Goal: Task Accomplishment & Management: Manage account settings

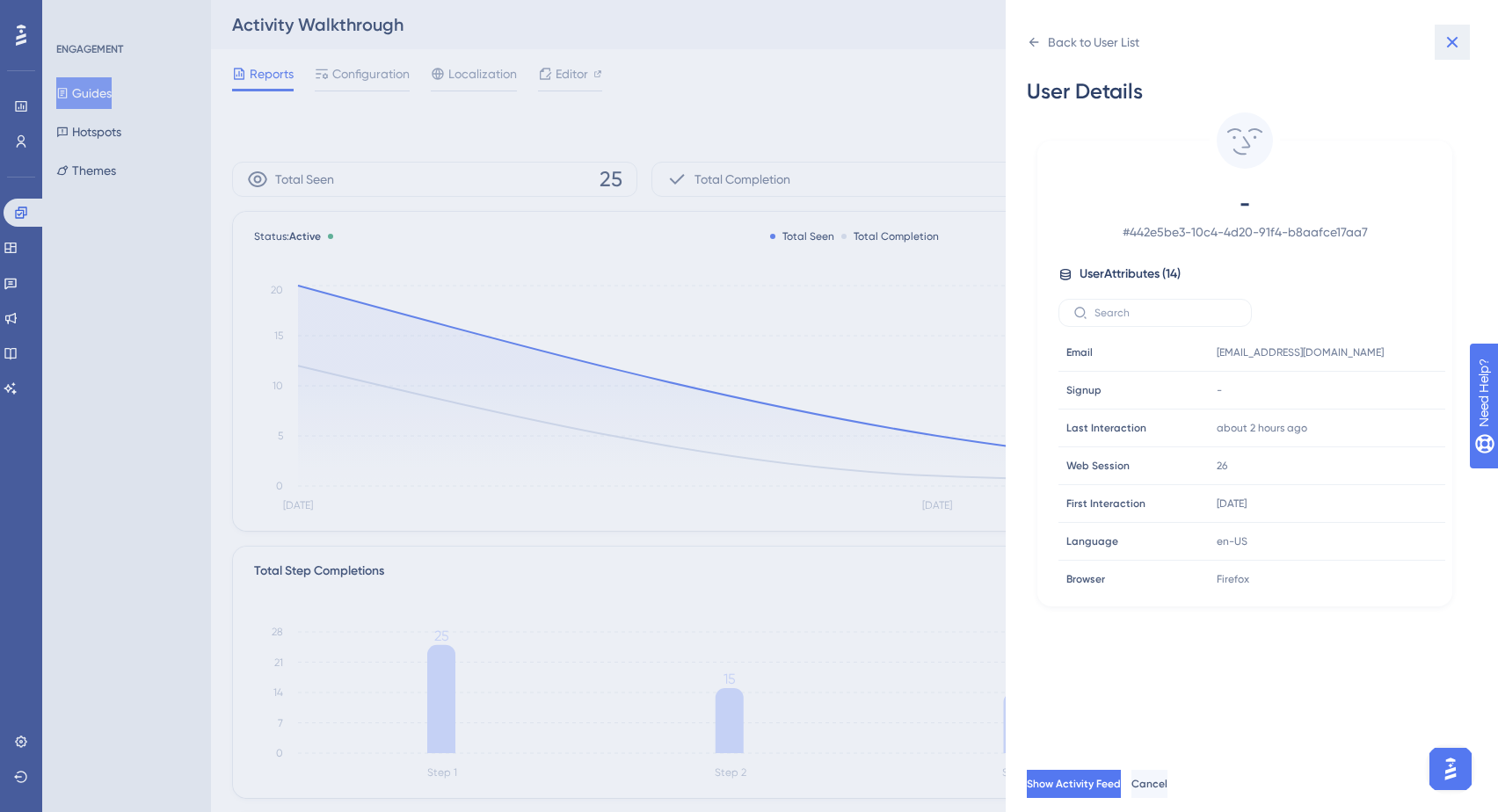
click at [1450, 50] on icon at bounding box center [1451, 42] width 21 height 21
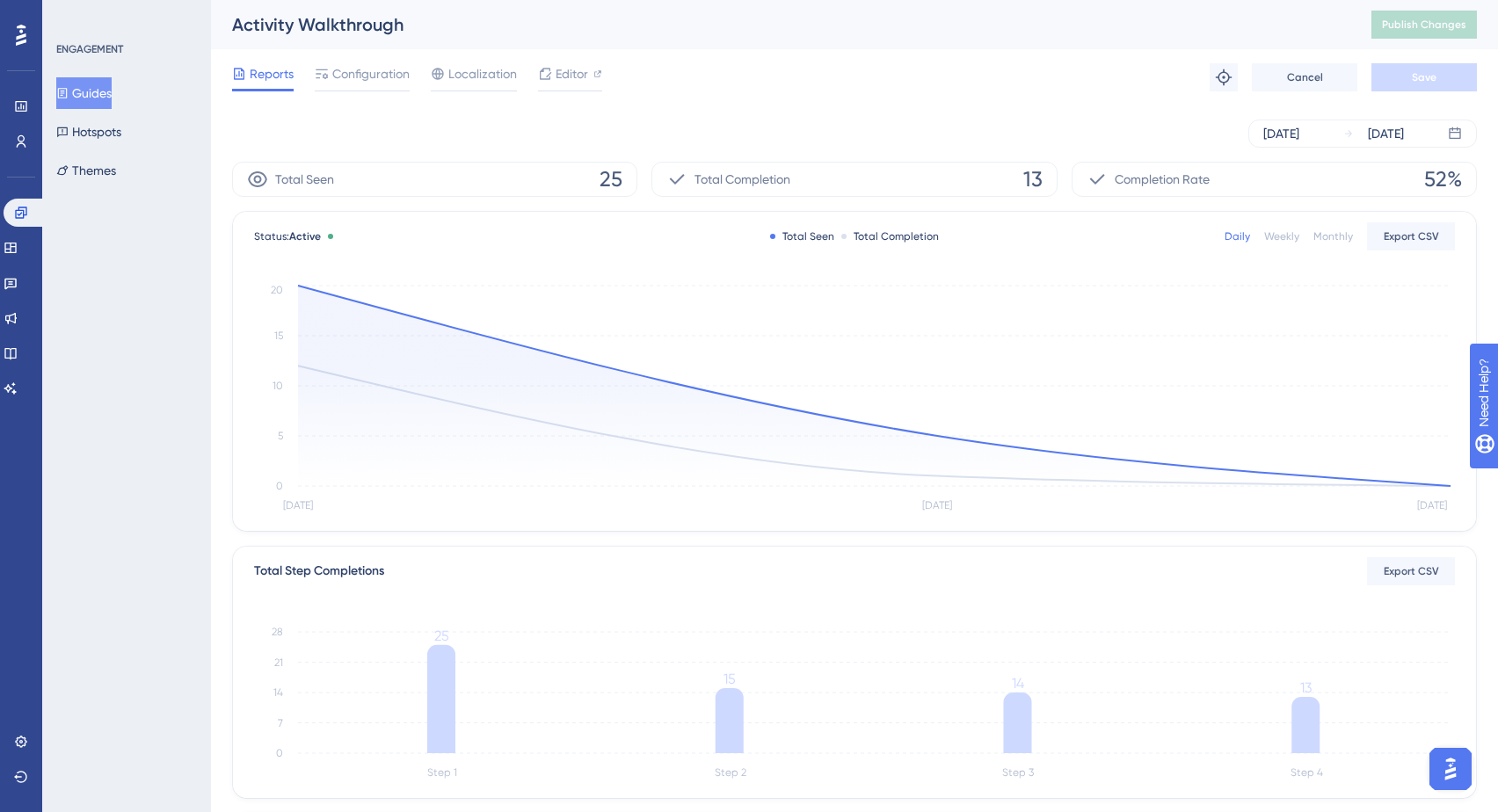
click at [69, 92] on icon at bounding box center [63, 93] width 12 height 12
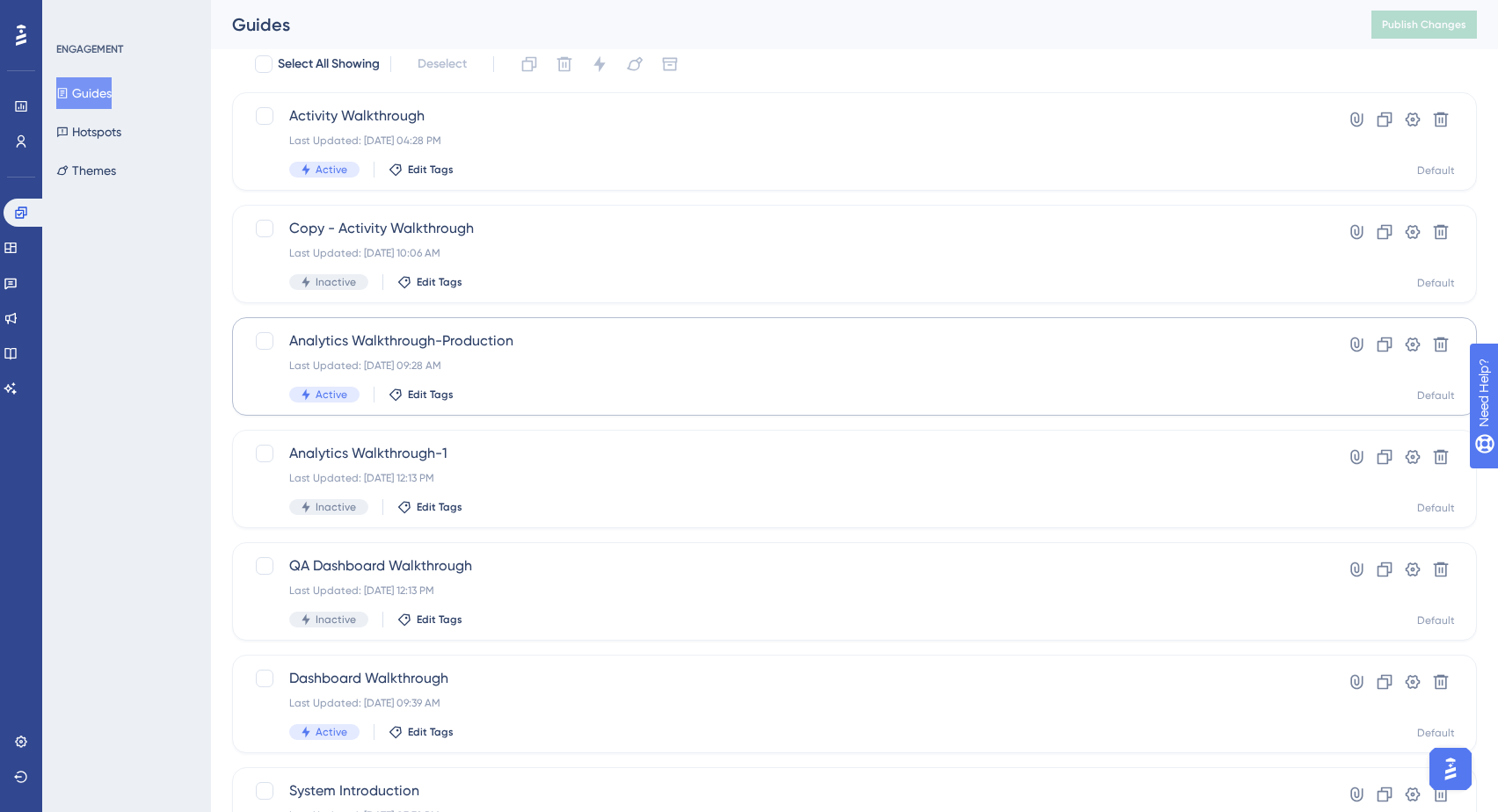
scroll to position [13, 0]
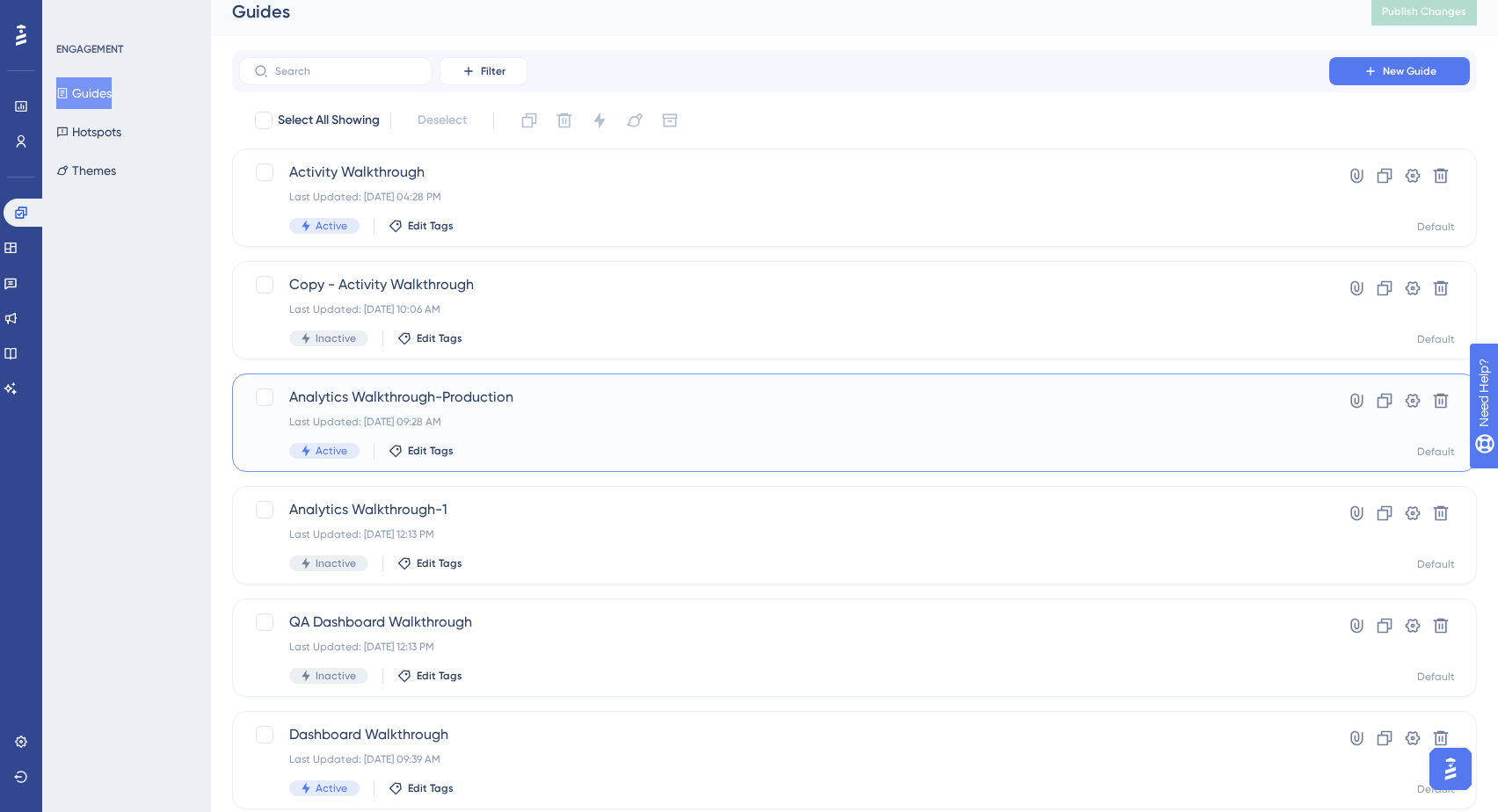
click at [613, 418] on div "Last Updated: Jul 30 2025, 09:28 AM" at bounding box center [784, 421] width 990 height 14
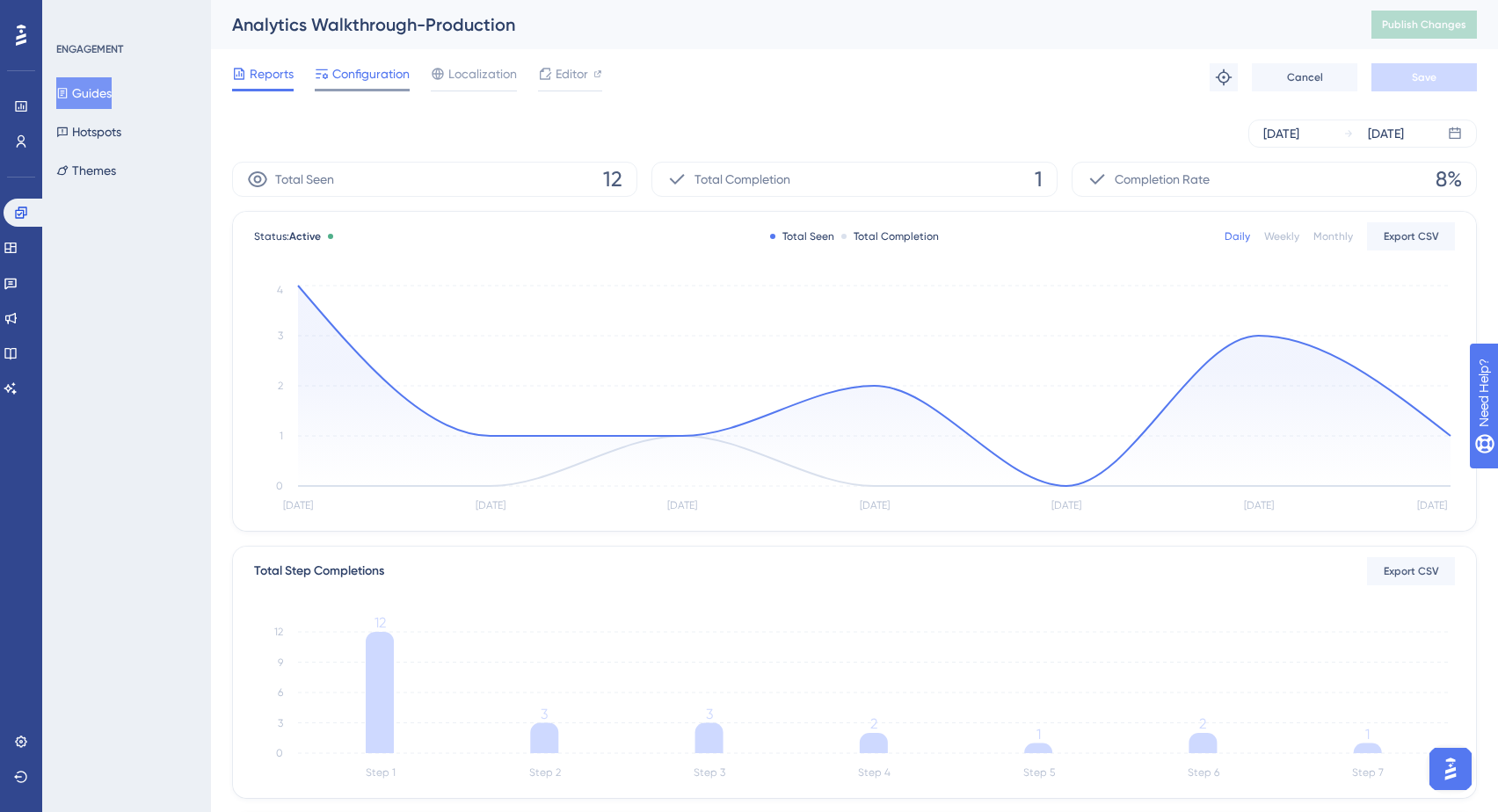
click at [393, 75] on span "Configuration" at bounding box center [371, 74] width 78 height 21
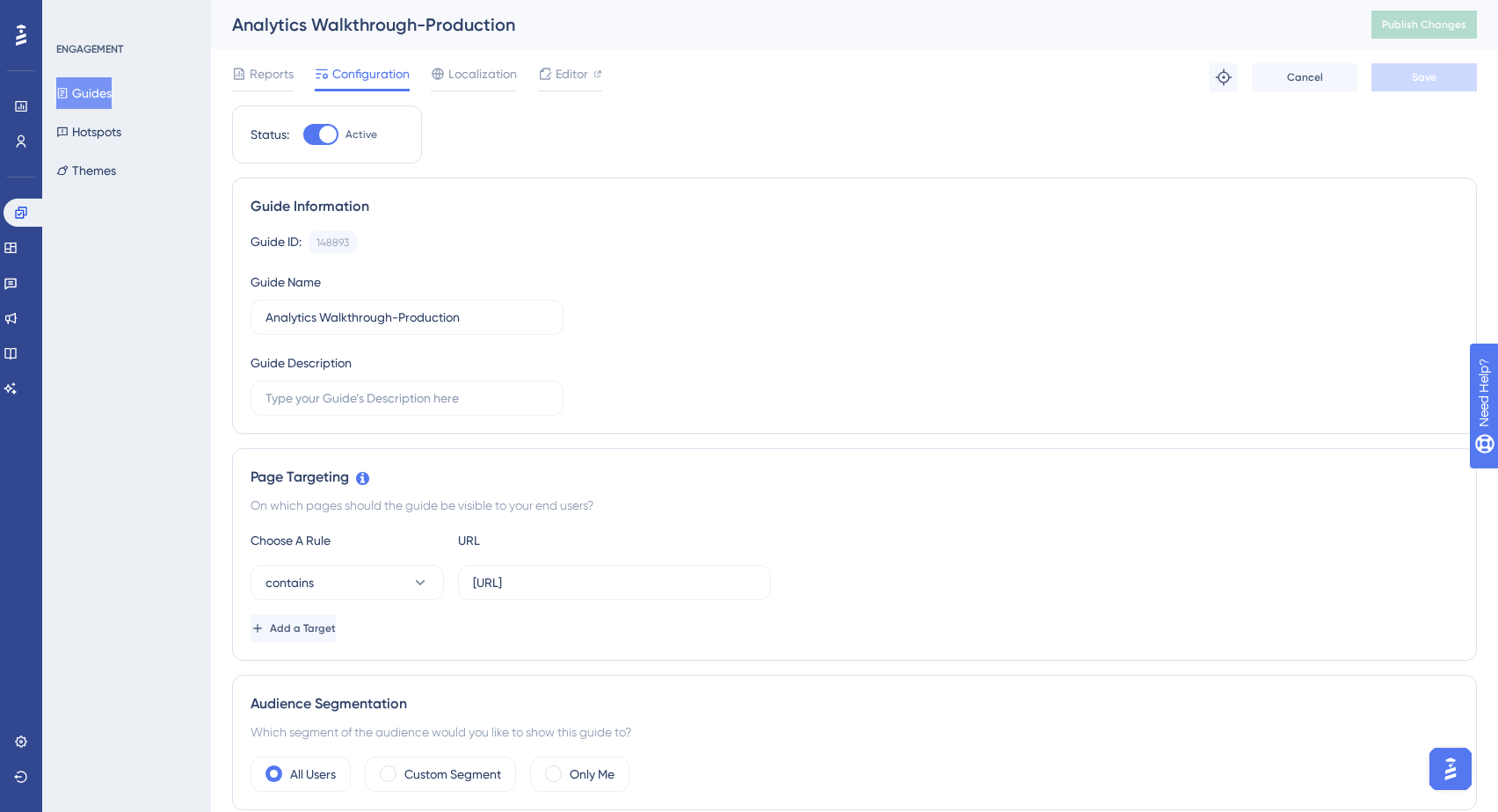
click at [98, 87] on button "Guides" at bounding box center [84, 93] width 56 height 32
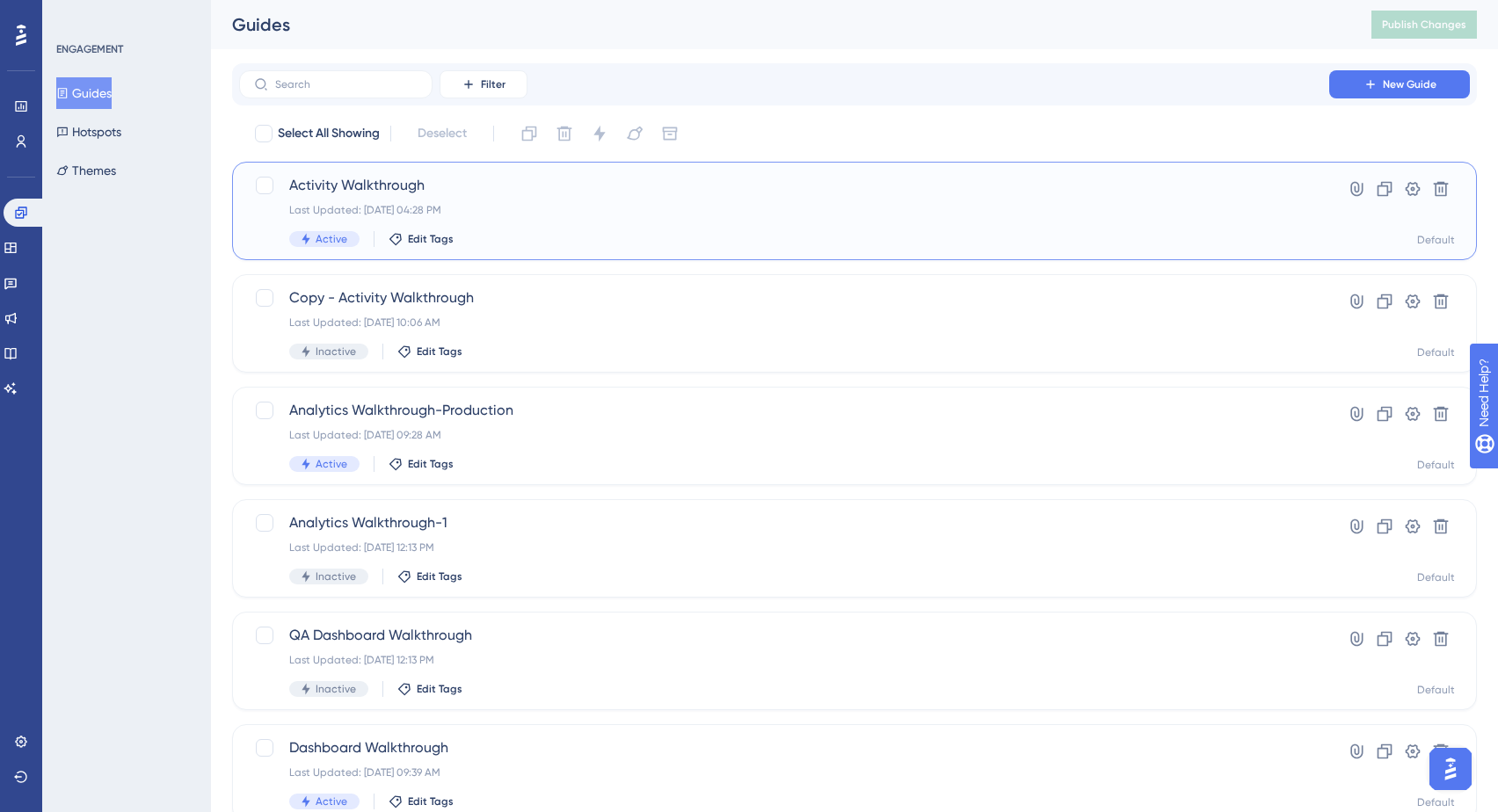
click at [573, 206] on div "Last Updated: Sep 29 2025, 04:28 PM" at bounding box center [784, 210] width 990 height 14
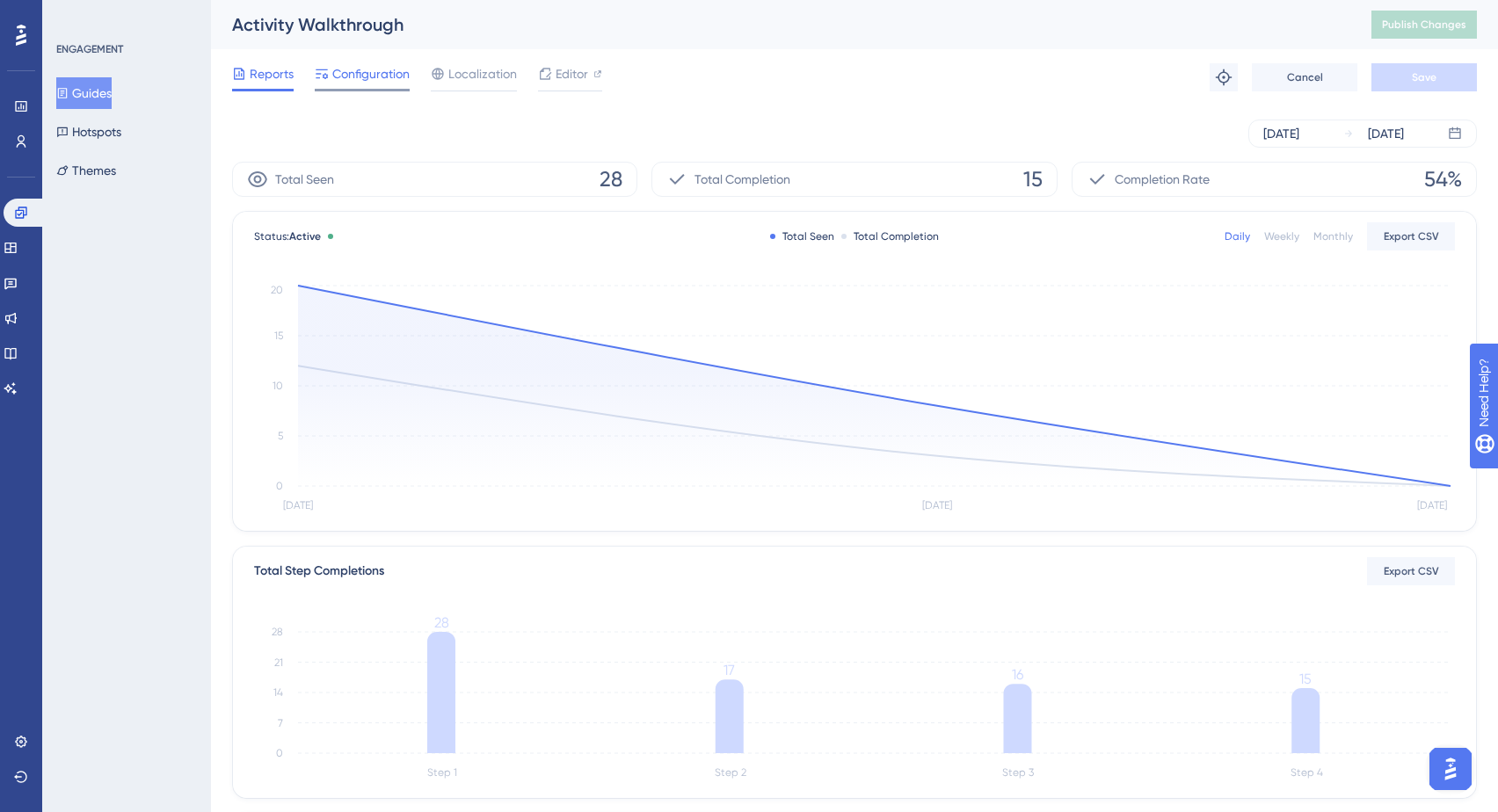
click at [375, 76] on span "Configuration" at bounding box center [371, 74] width 78 height 21
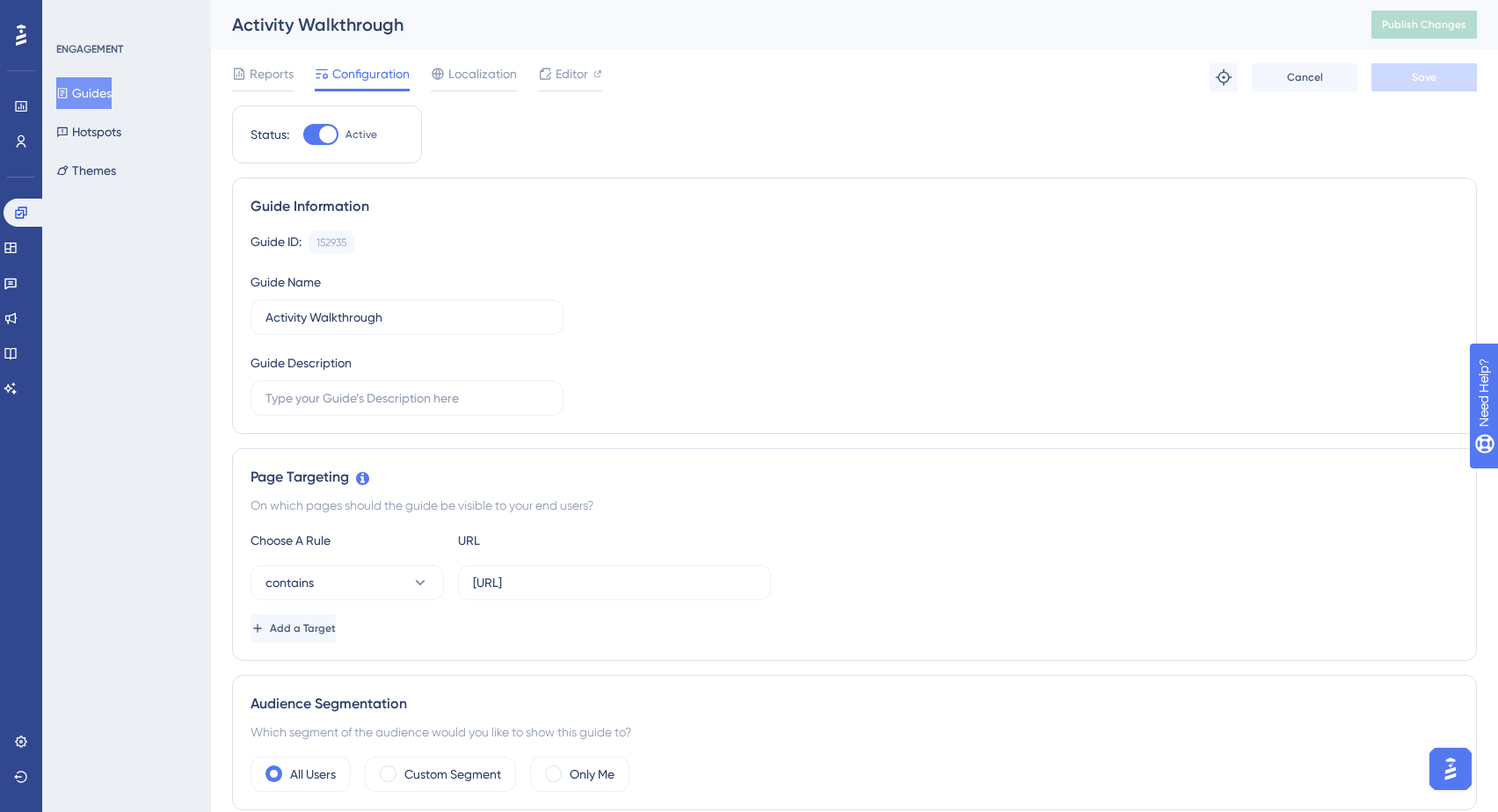
click at [101, 95] on button "Guides" at bounding box center [84, 93] width 56 height 32
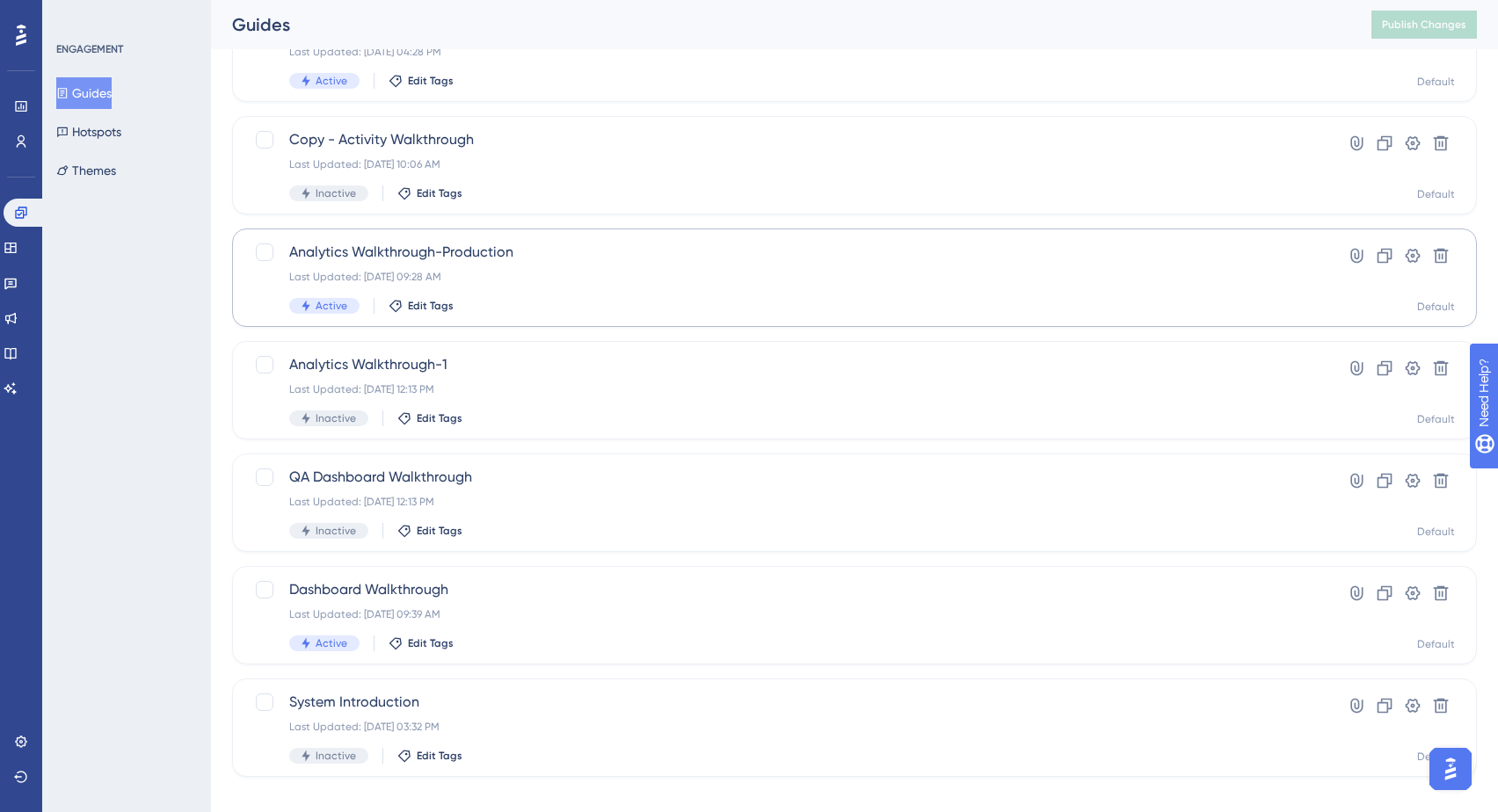
scroll to position [179, 0]
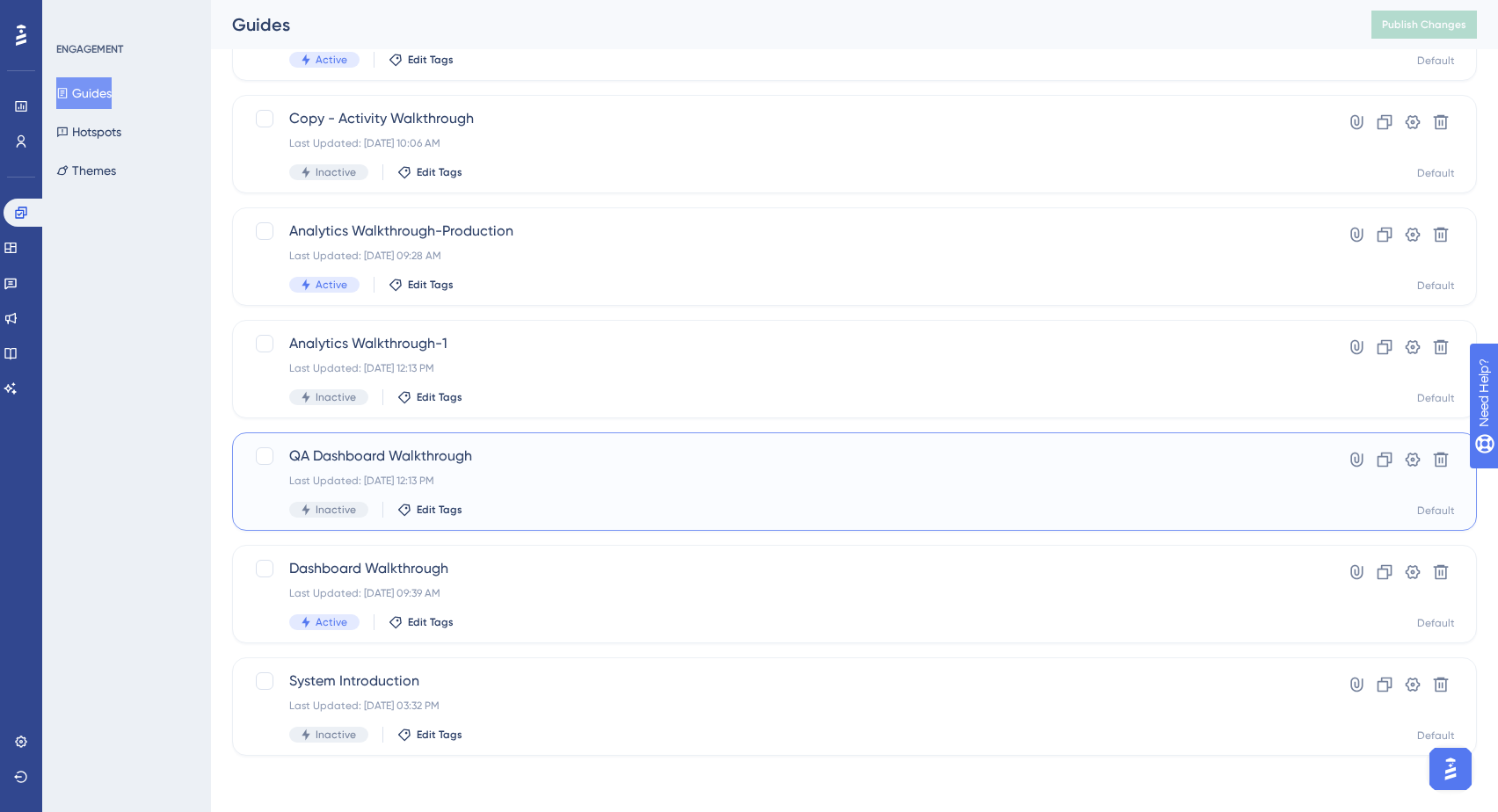
click at [406, 454] on span "QA Dashboard Walkthrough" at bounding box center [784, 455] width 990 height 21
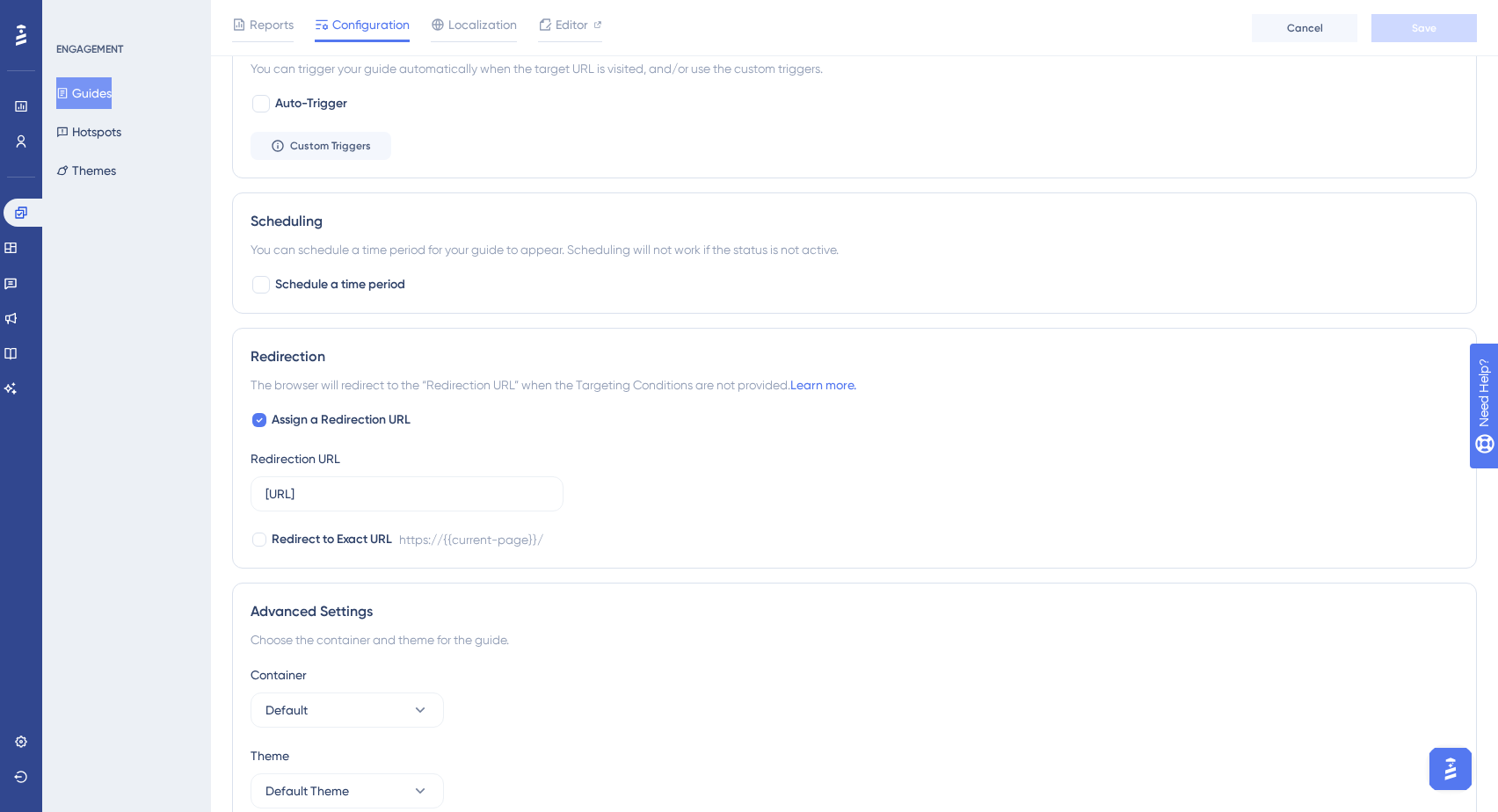
scroll to position [905, 0]
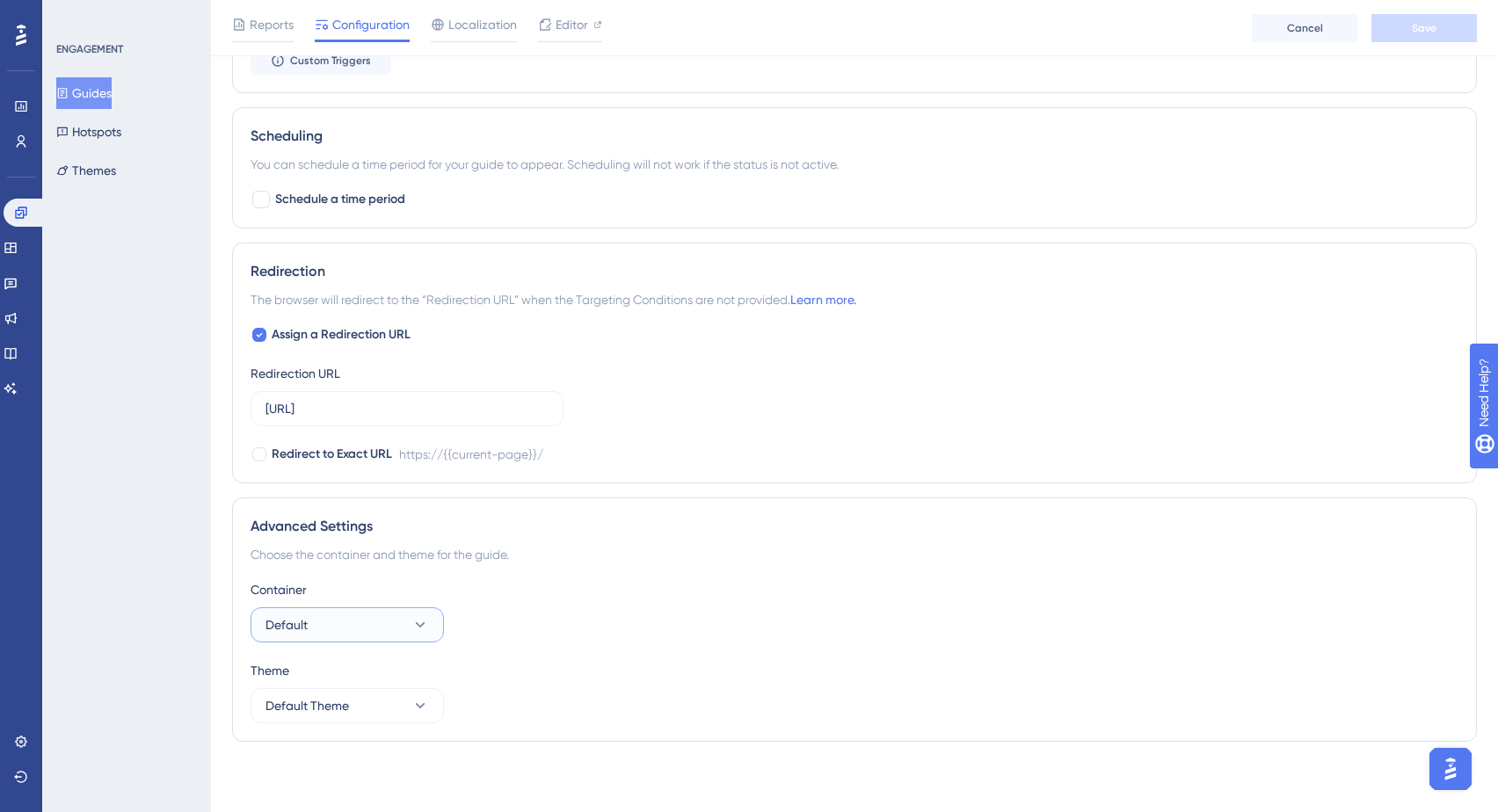
click at [428, 626] on icon at bounding box center [420, 625] width 18 height 18
click at [495, 623] on div "Container Default Default Default" at bounding box center [854, 611] width 1208 height 64
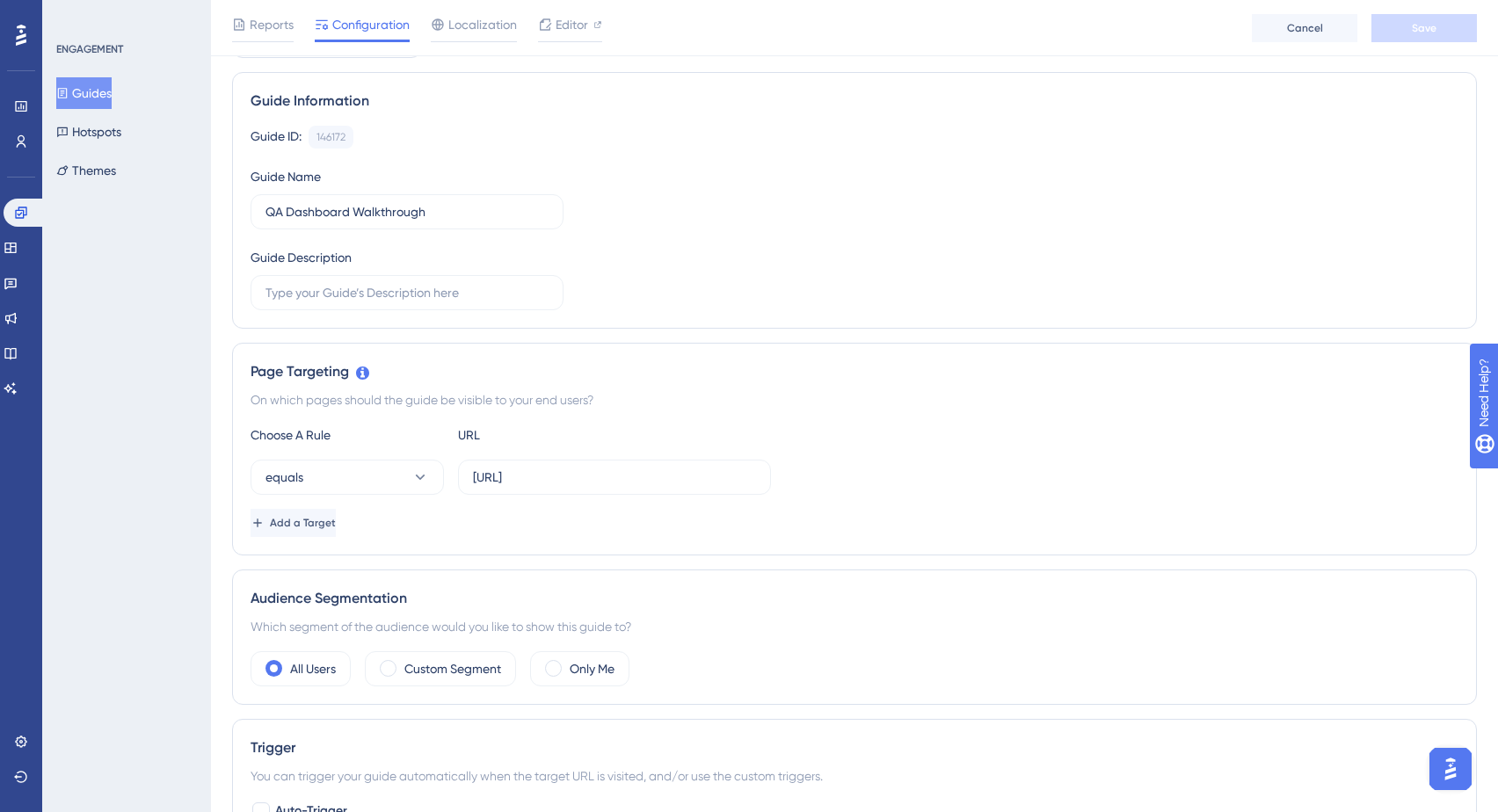
scroll to position [0, 0]
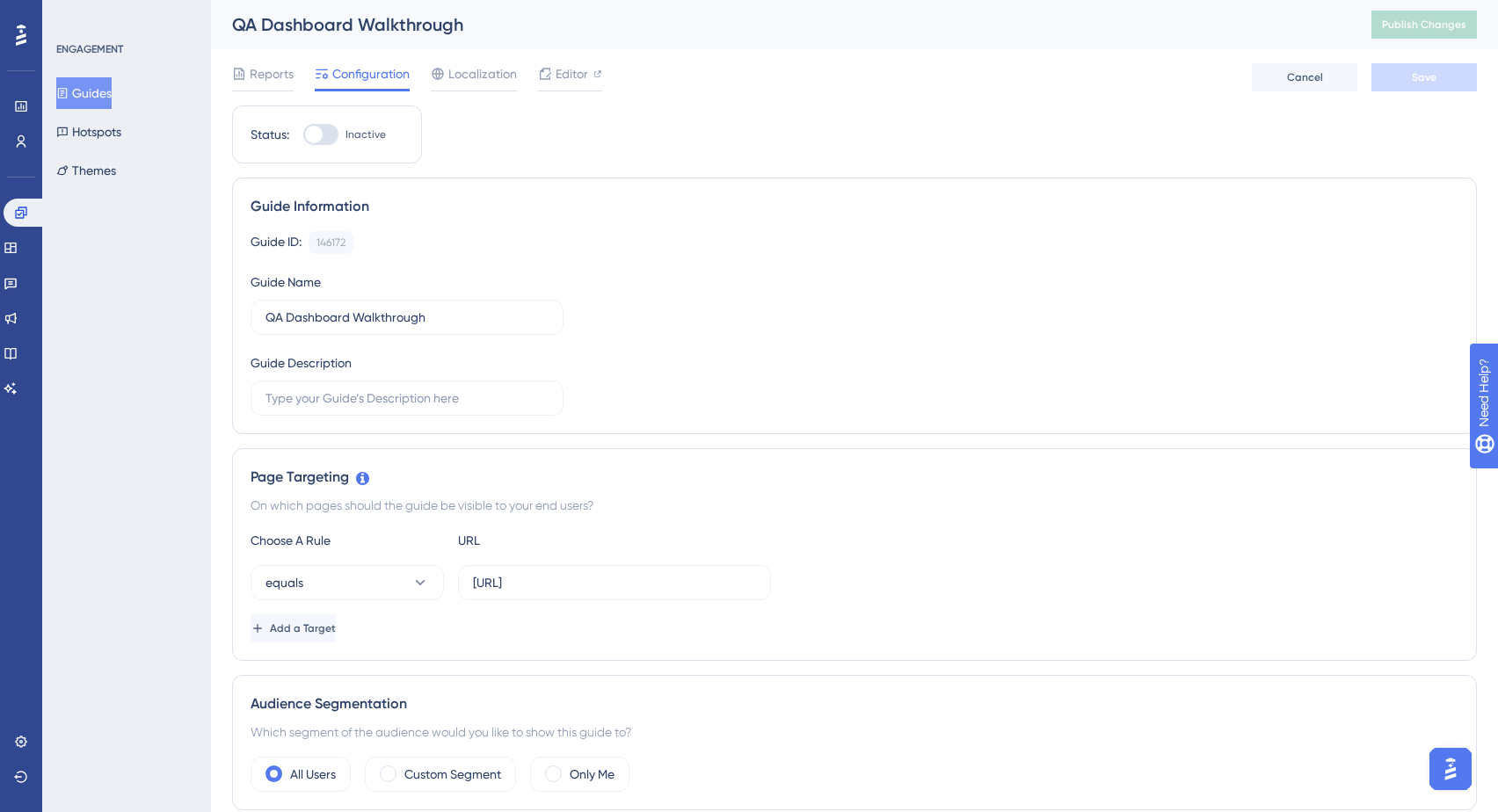
click at [325, 136] on div at bounding box center [320, 134] width 35 height 21
click at [303, 135] on input "Inactive" at bounding box center [302, 134] width 1 height 1
checkbox input "true"
click at [1430, 72] on span "Save" at bounding box center [1423, 78] width 25 height 14
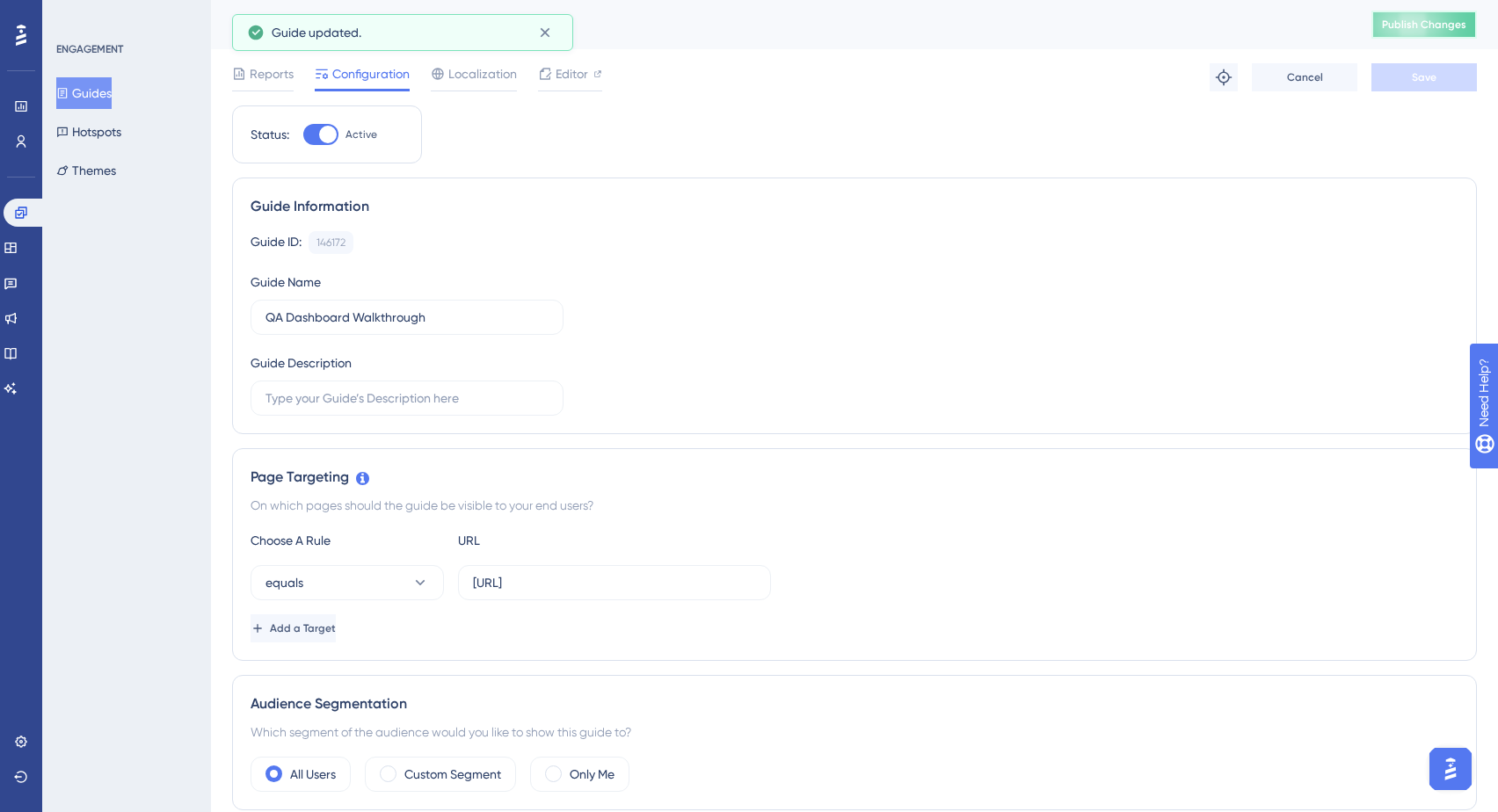
click at [1440, 20] on span "Publish Changes" at bounding box center [1423, 25] width 84 height 14
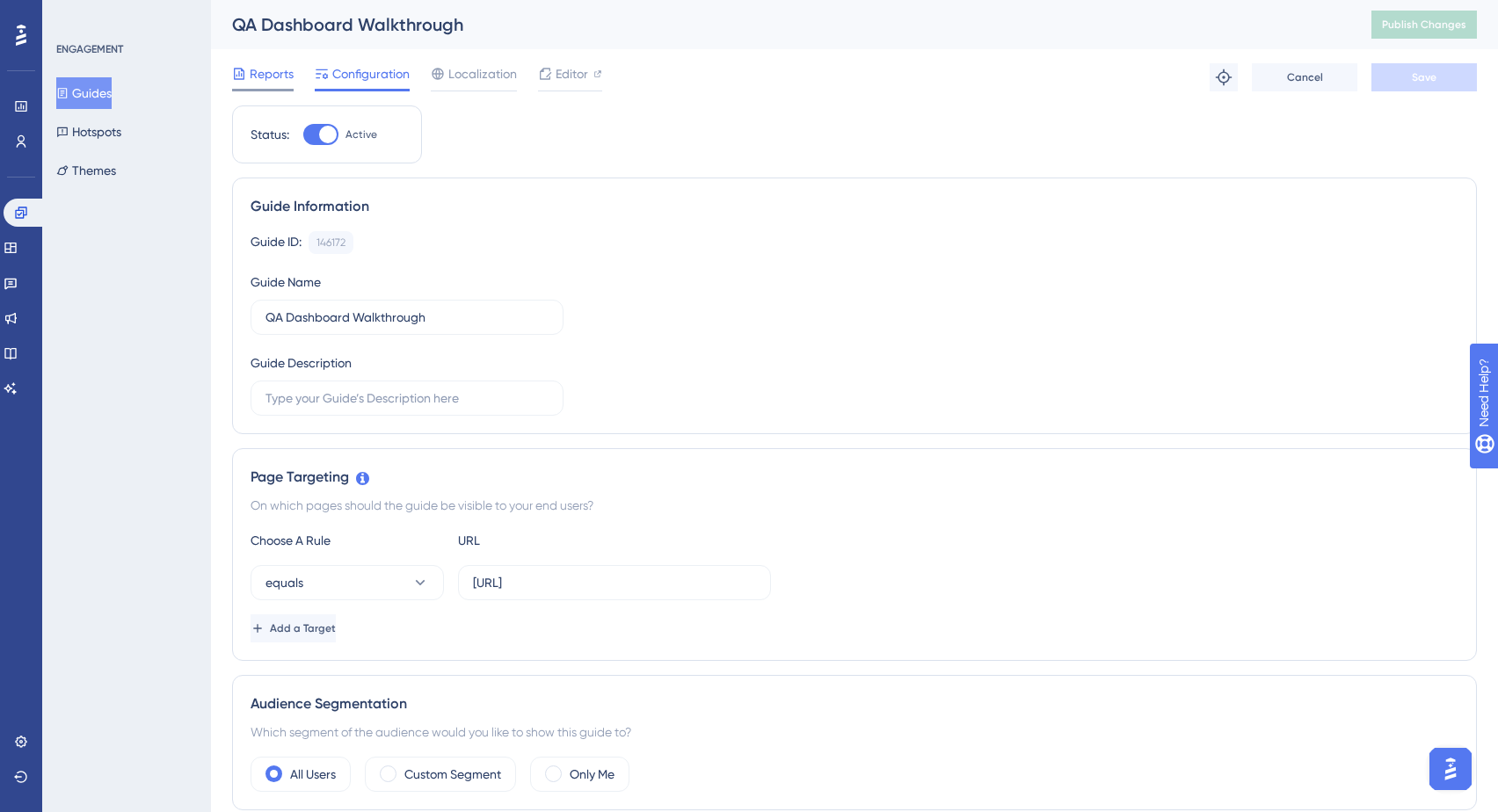
click at [275, 82] on span "Reports" at bounding box center [271, 74] width 44 height 21
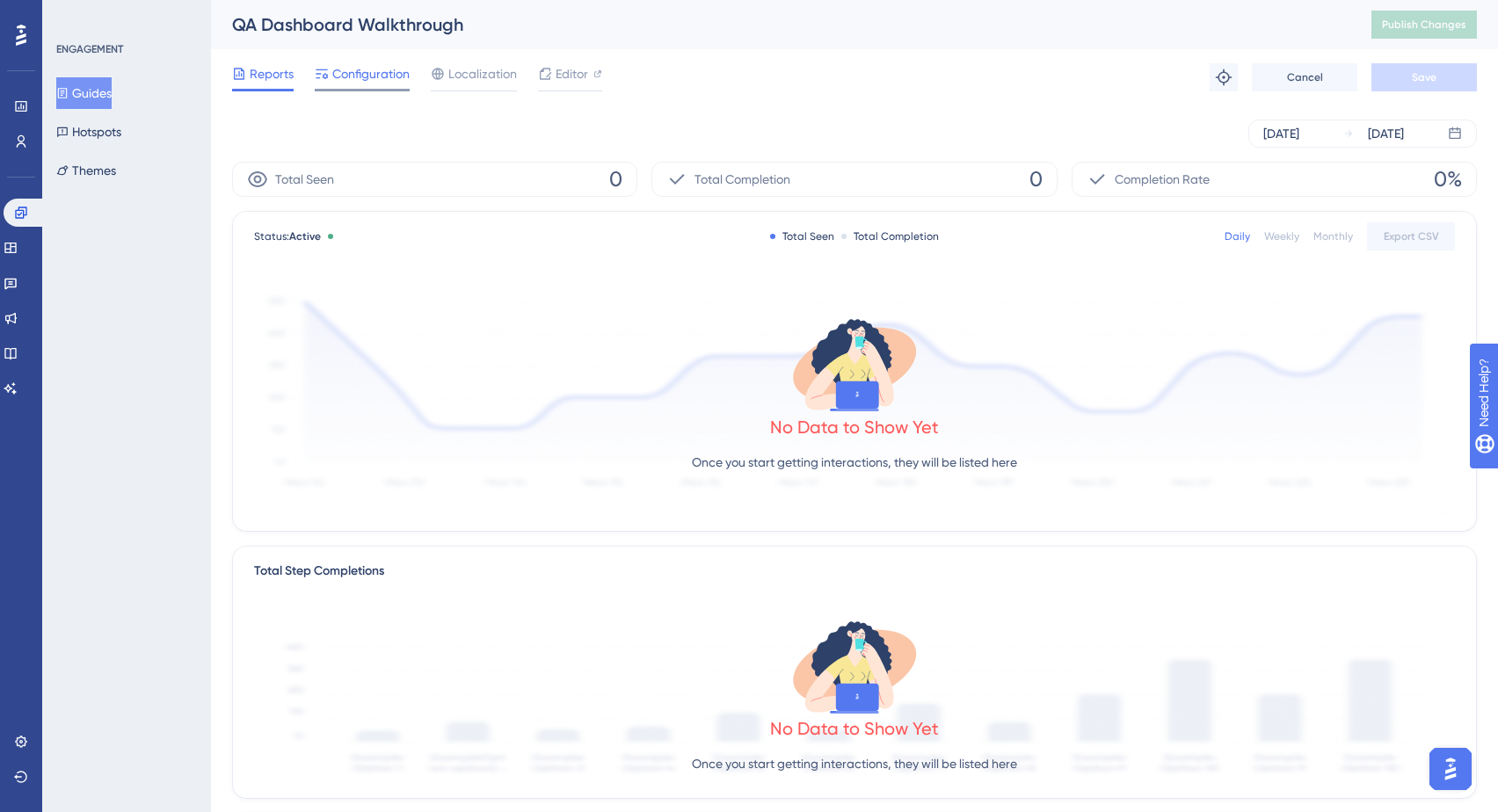
click at [390, 75] on span "Configuration" at bounding box center [371, 74] width 78 height 21
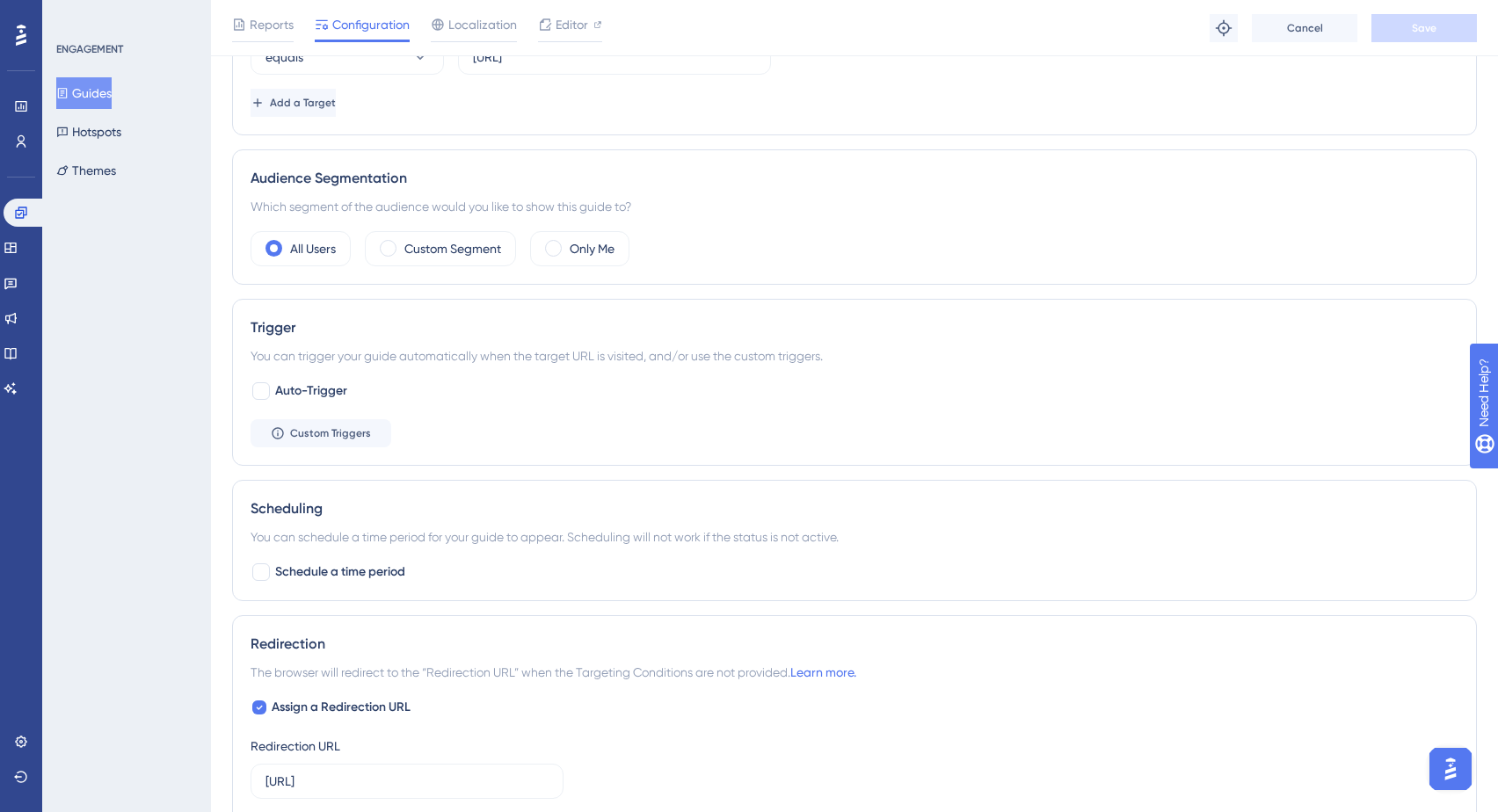
scroll to position [631, 0]
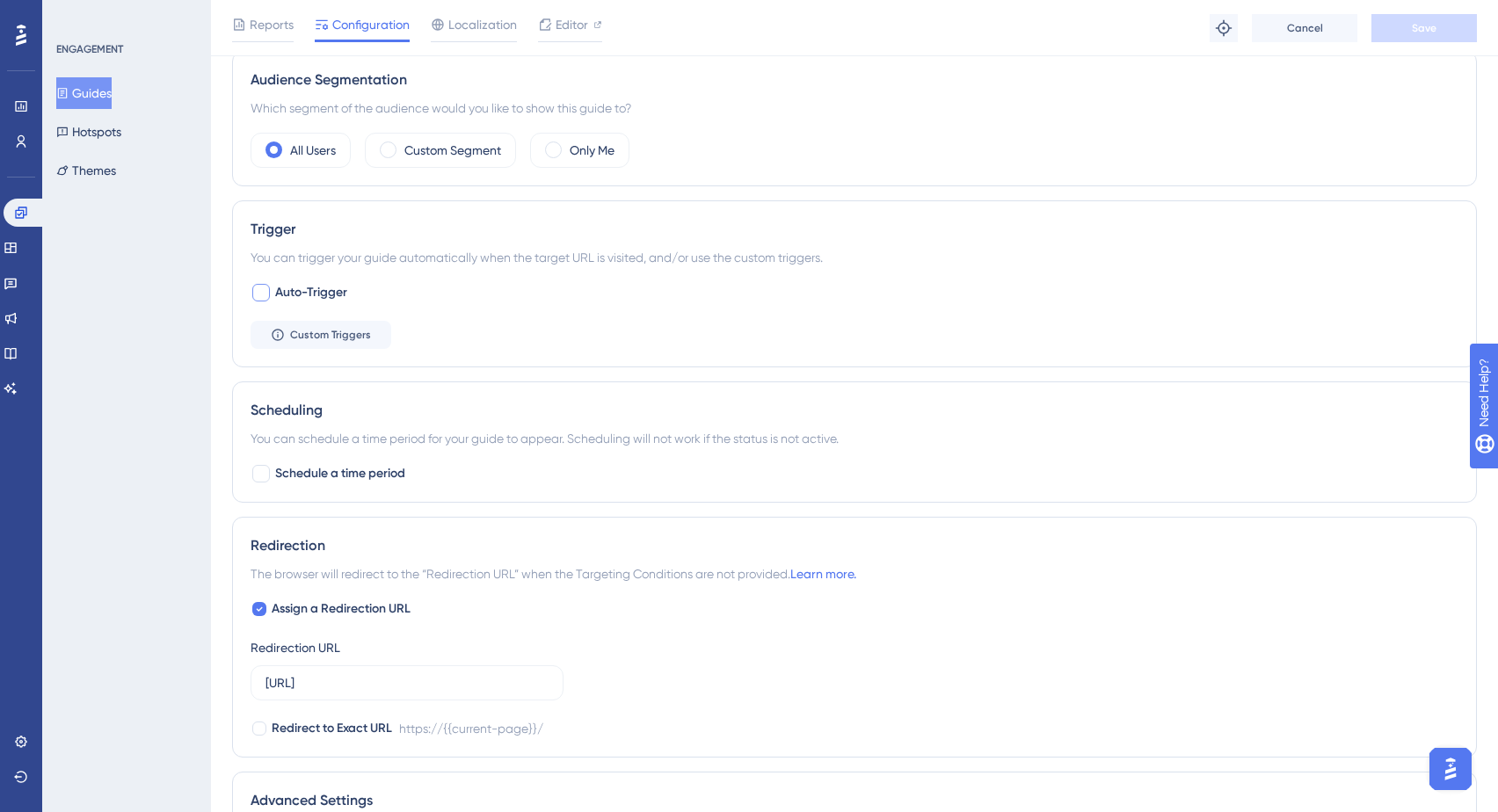
click at [262, 289] on div at bounding box center [261, 293] width 18 height 18
checkbox input "true"
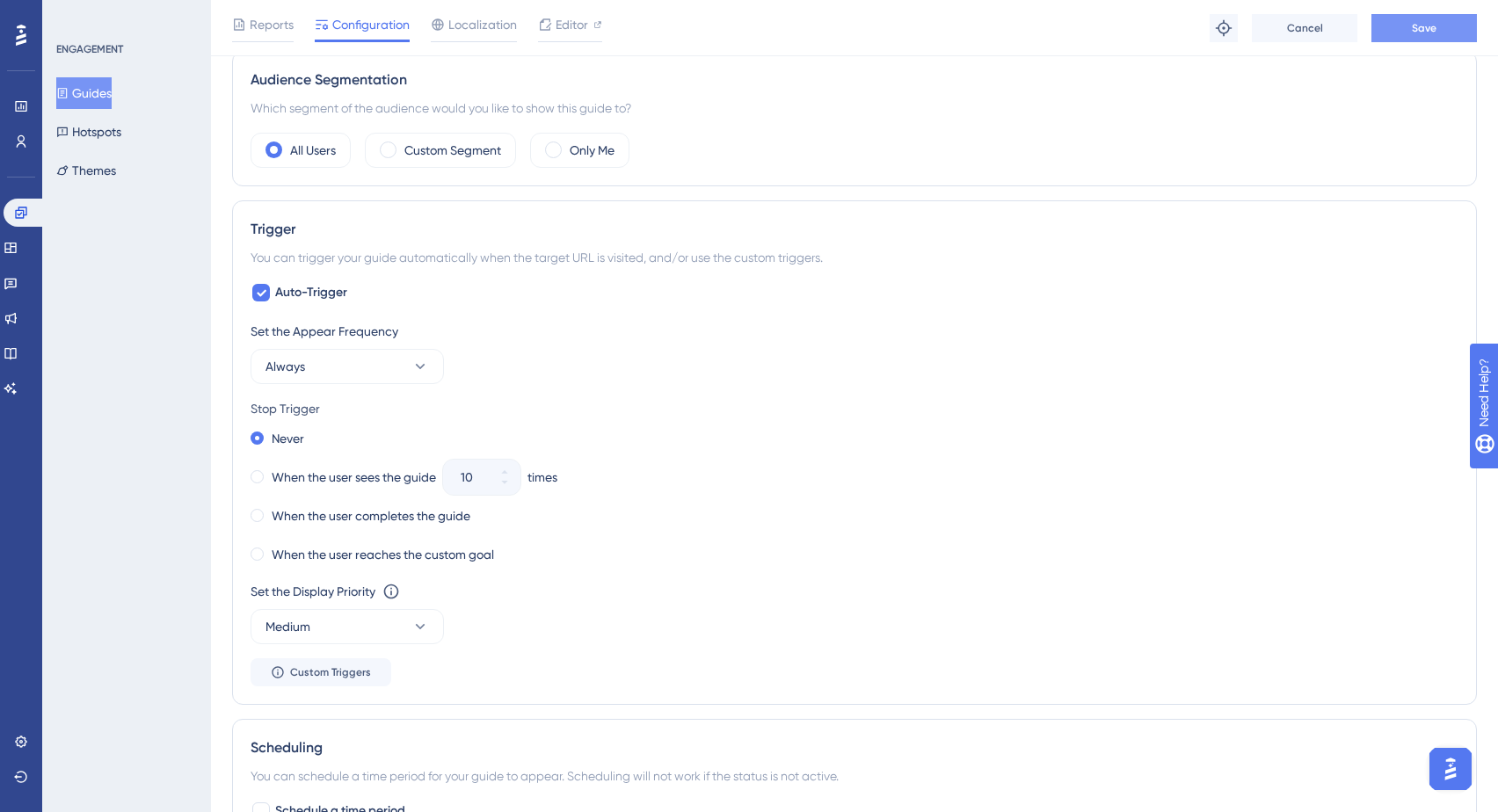
click at [1439, 38] on button "Save" at bounding box center [1424, 28] width 105 height 28
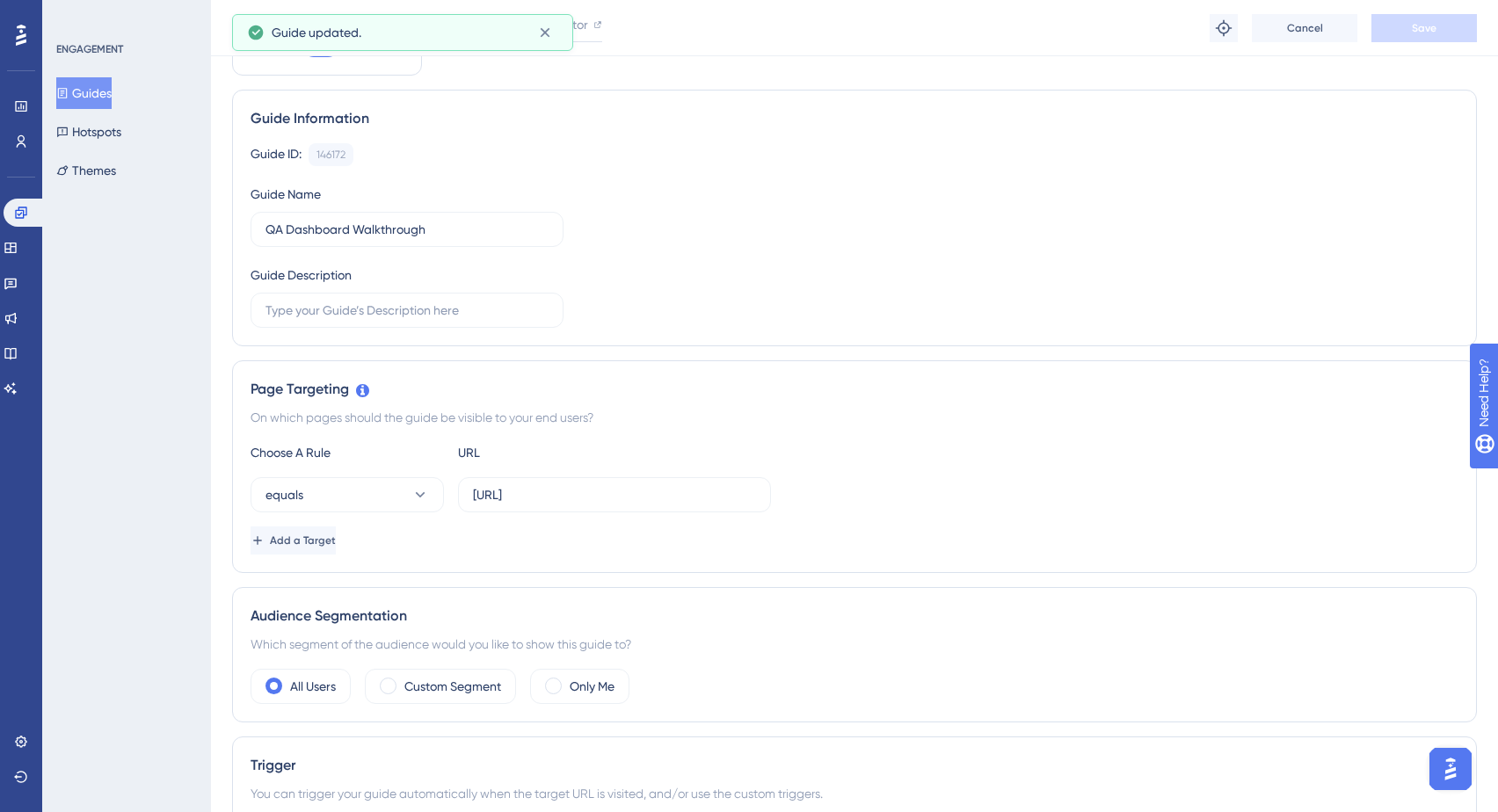
scroll to position [16, 0]
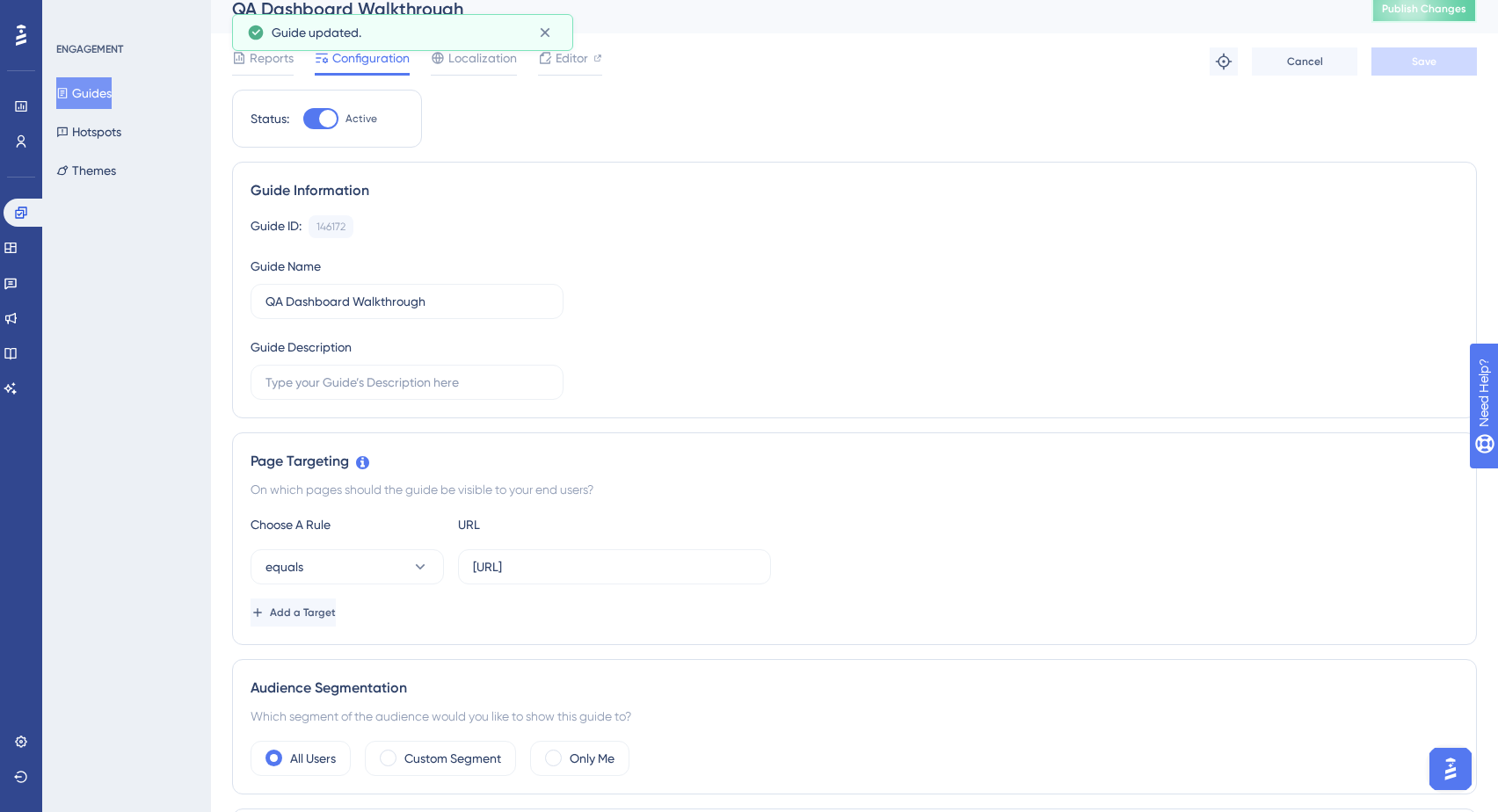
click at [1457, 11] on span "Publish Changes" at bounding box center [1423, 9] width 84 height 14
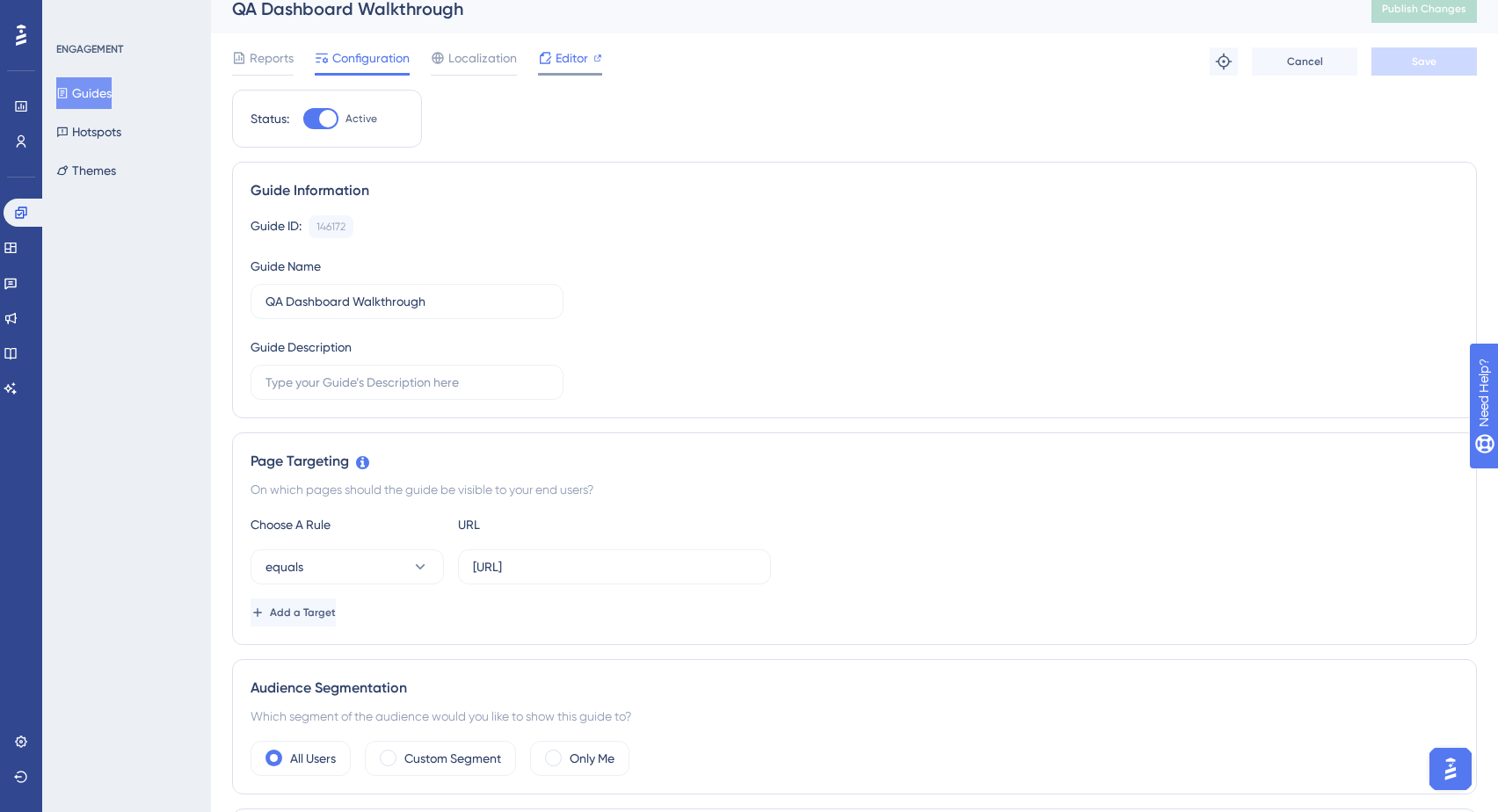
click at [573, 63] on span "Editor" at bounding box center [572, 58] width 33 height 21
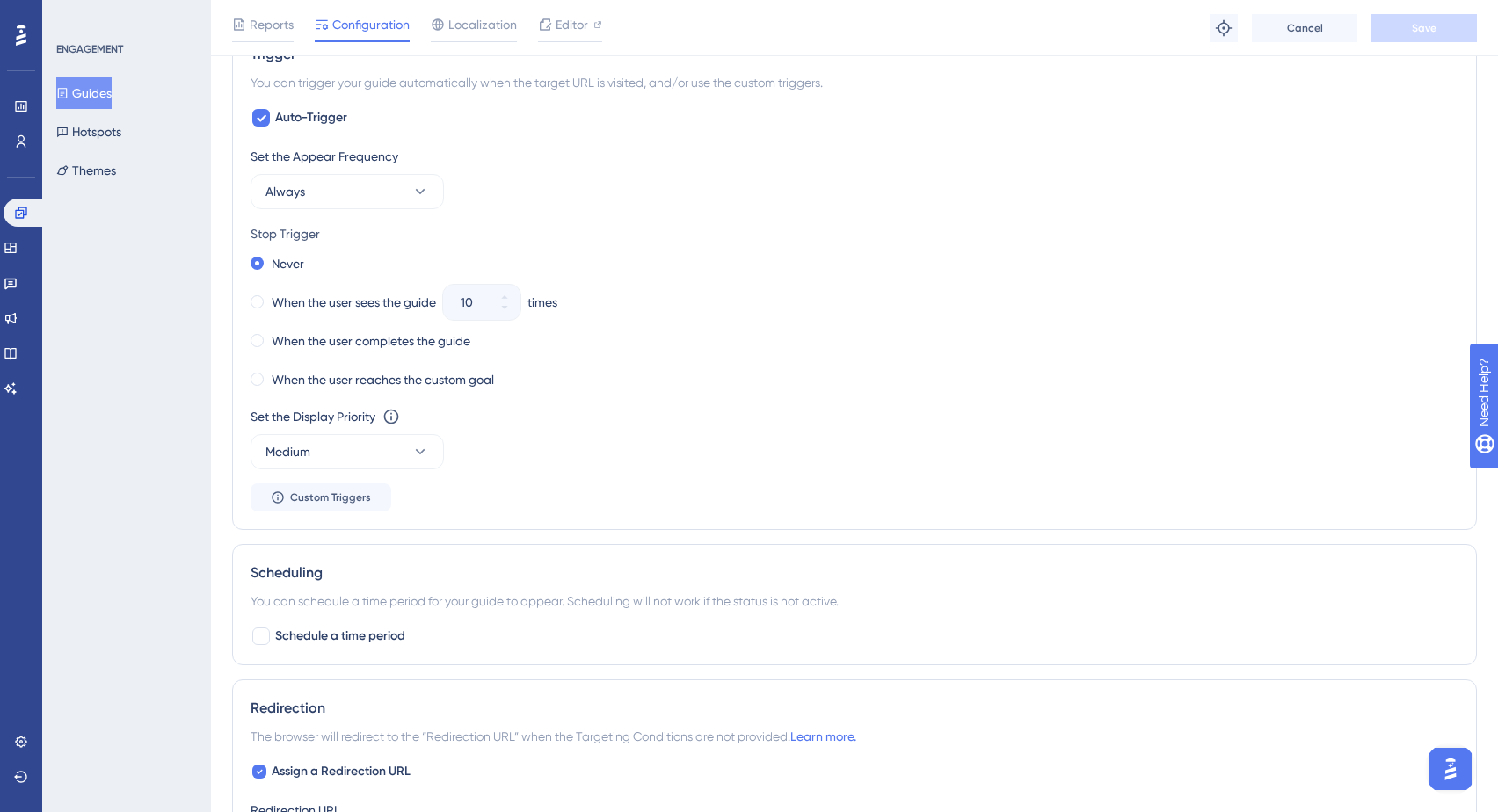
scroll to position [815, 0]
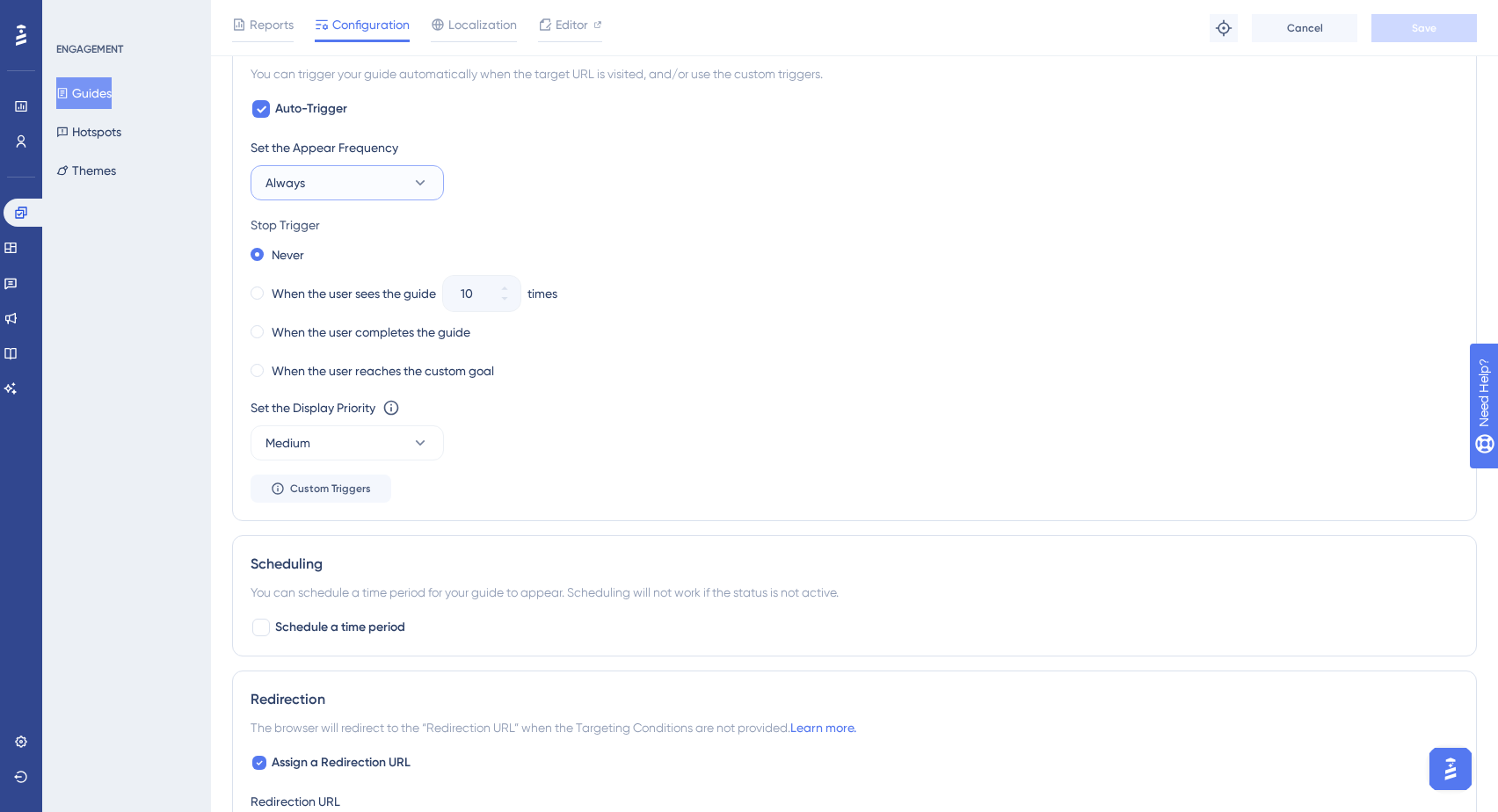
click at [421, 186] on icon at bounding box center [420, 183] width 18 height 18
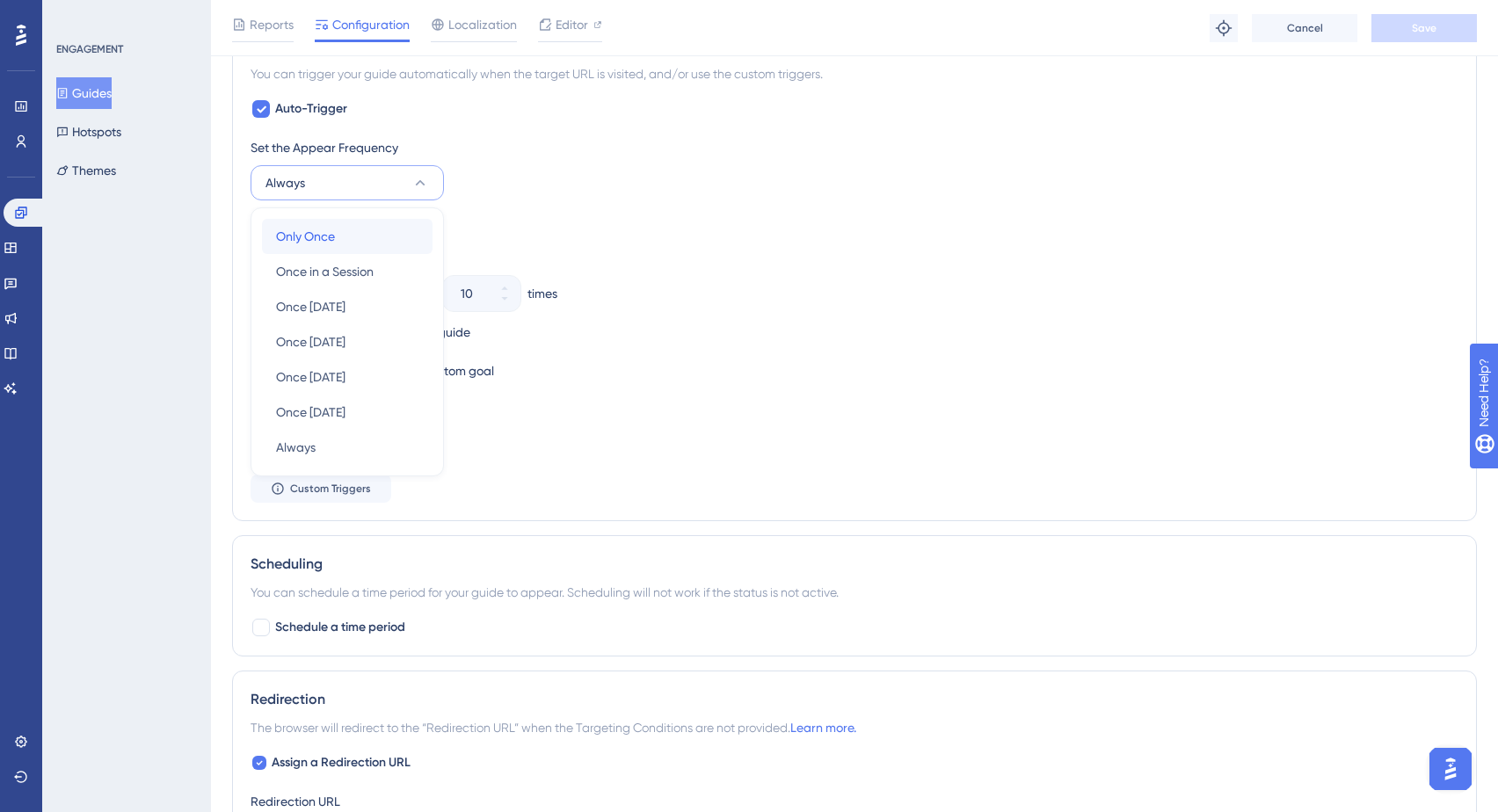
click at [398, 237] on div "Only Once Only Once" at bounding box center [347, 236] width 142 height 35
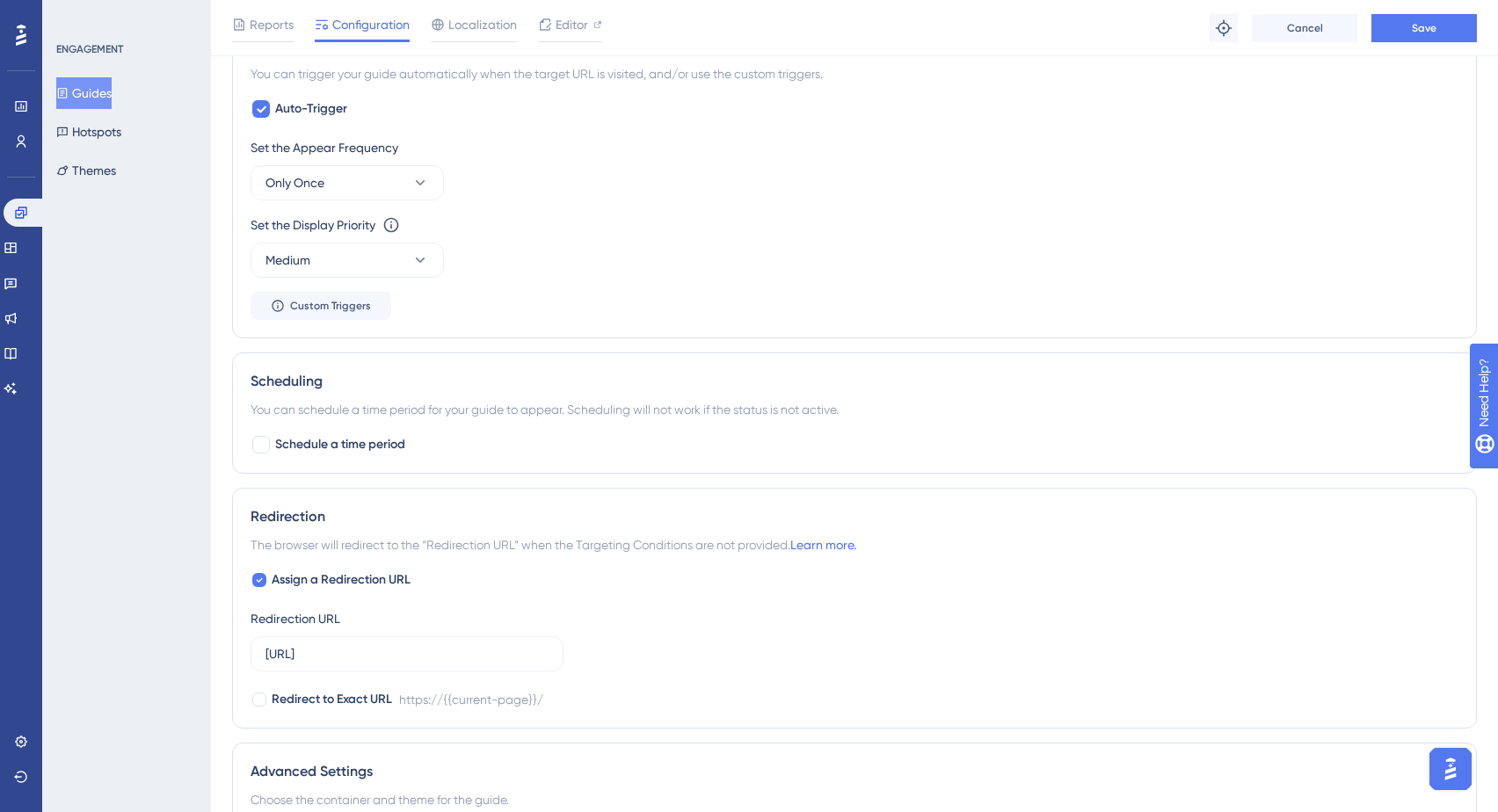
scroll to position [0, 0]
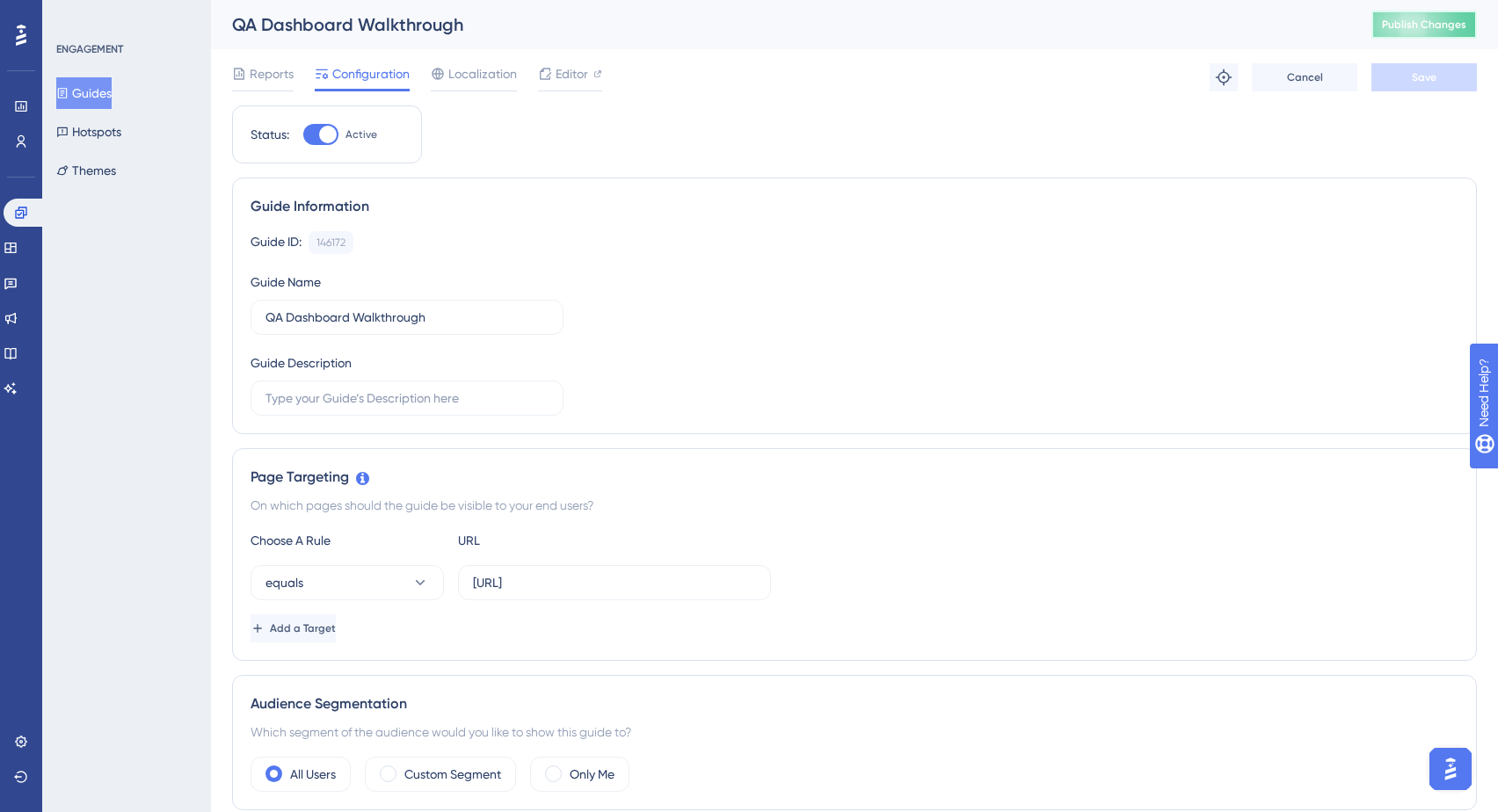
click at [1380, 19] on button "Publish Changes" at bounding box center [1424, 25] width 105 height 28
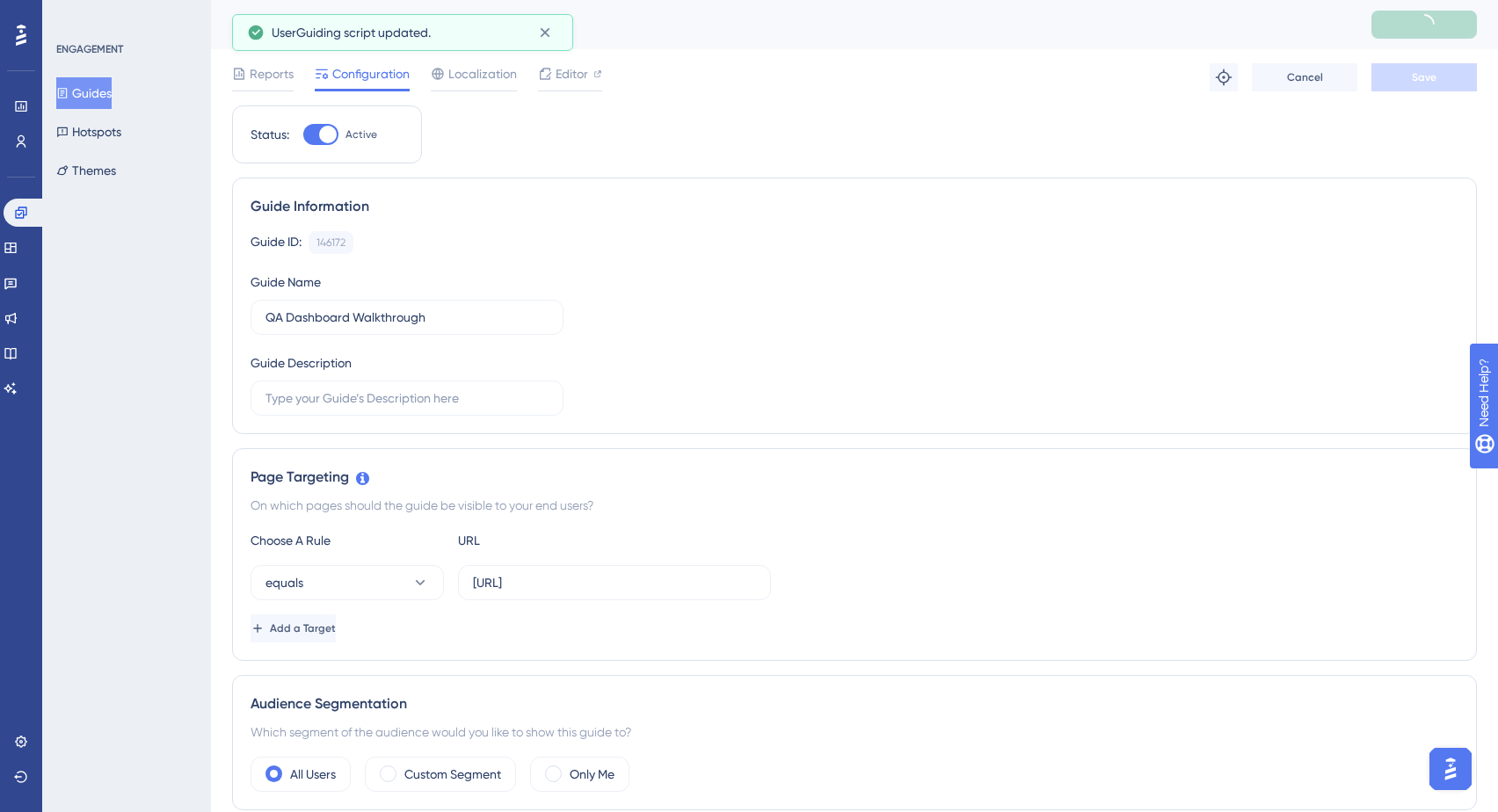
click at [84, 91] on button "Guides" at bounding box center [84, 93] width 56 height 32
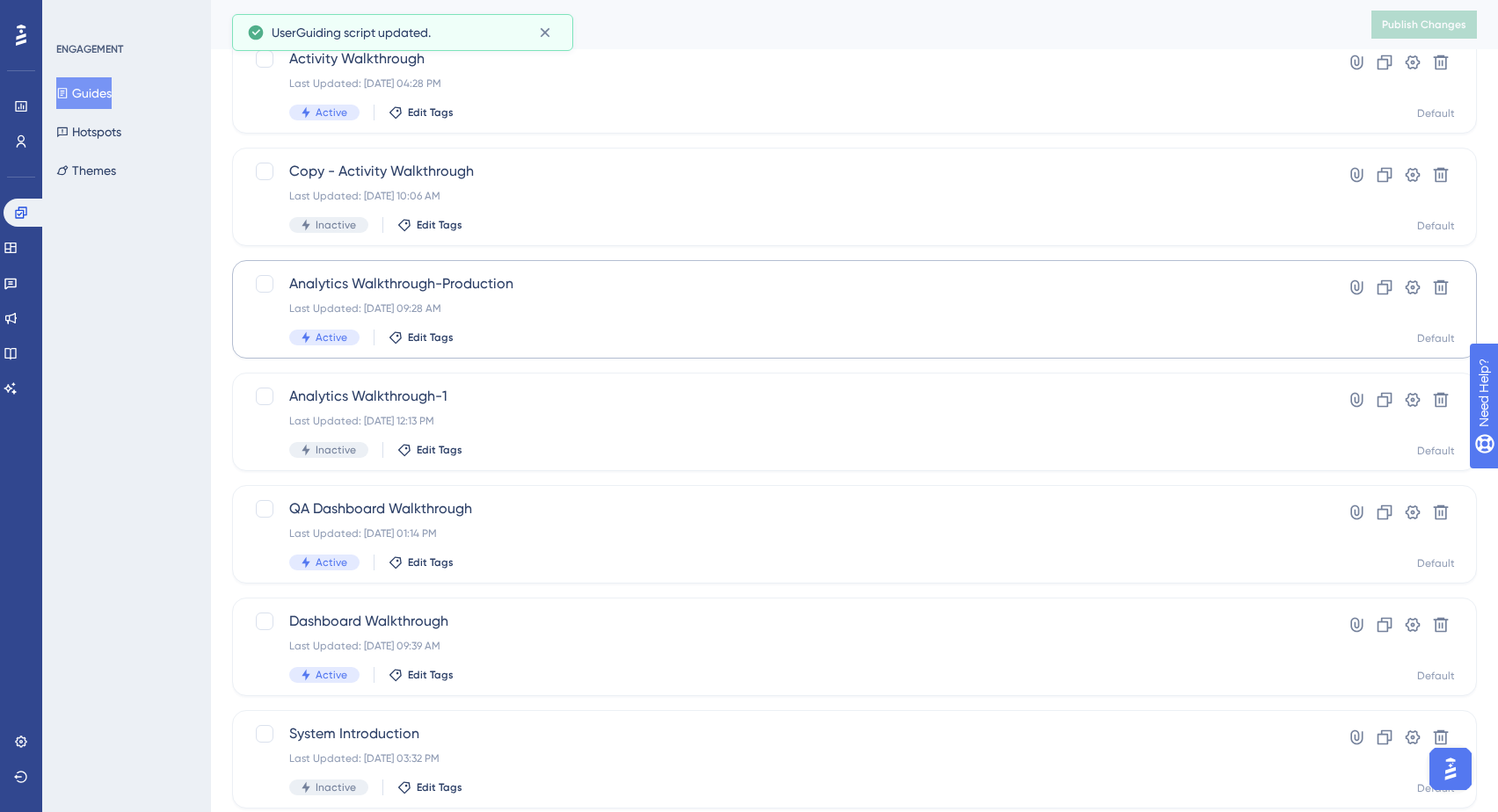
scroll to position [179, 0]
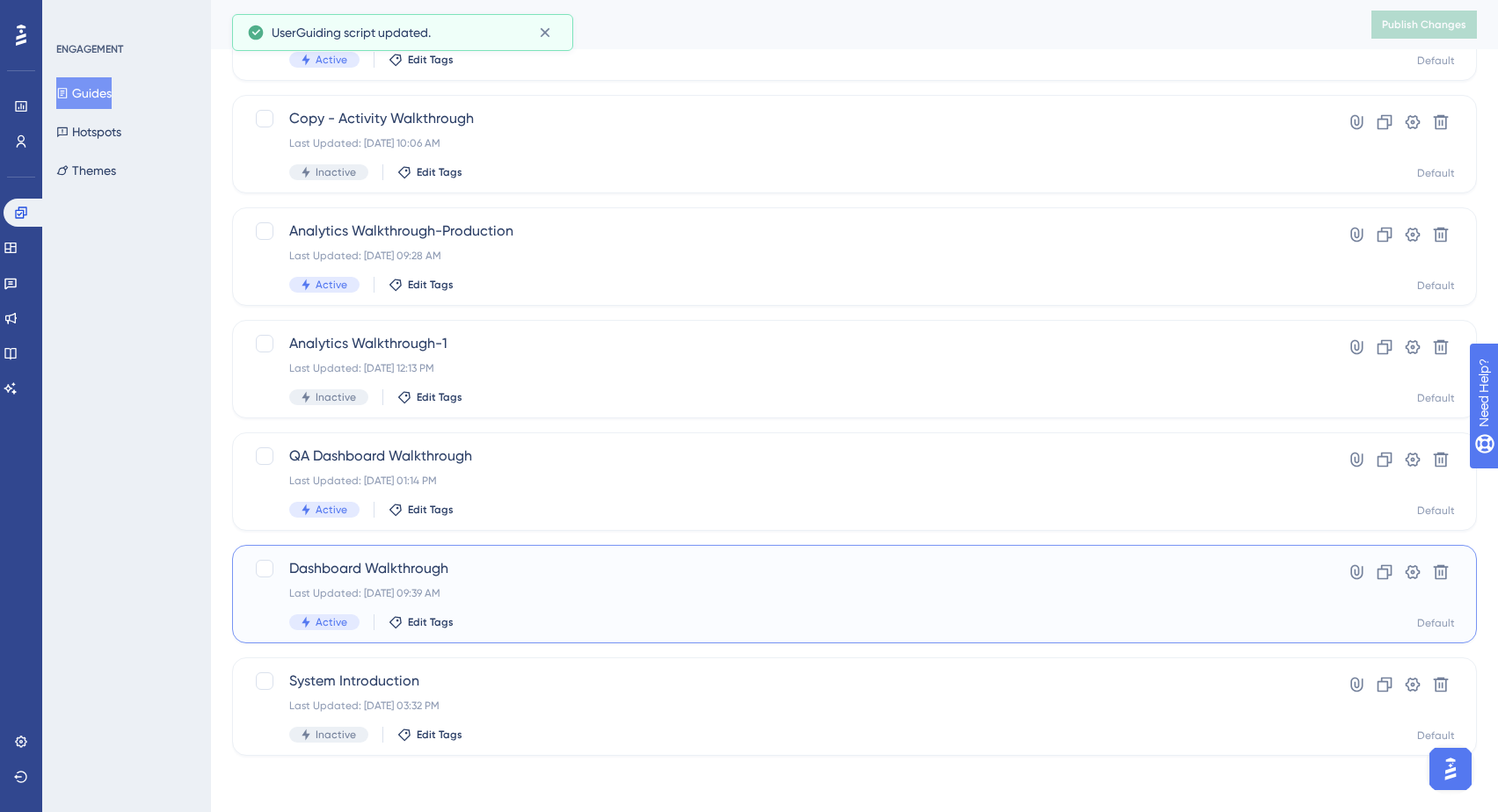
click at [582, 573] on span "Dashboard Walkthrough" at bounding box center [784, 568] width 990 height 21
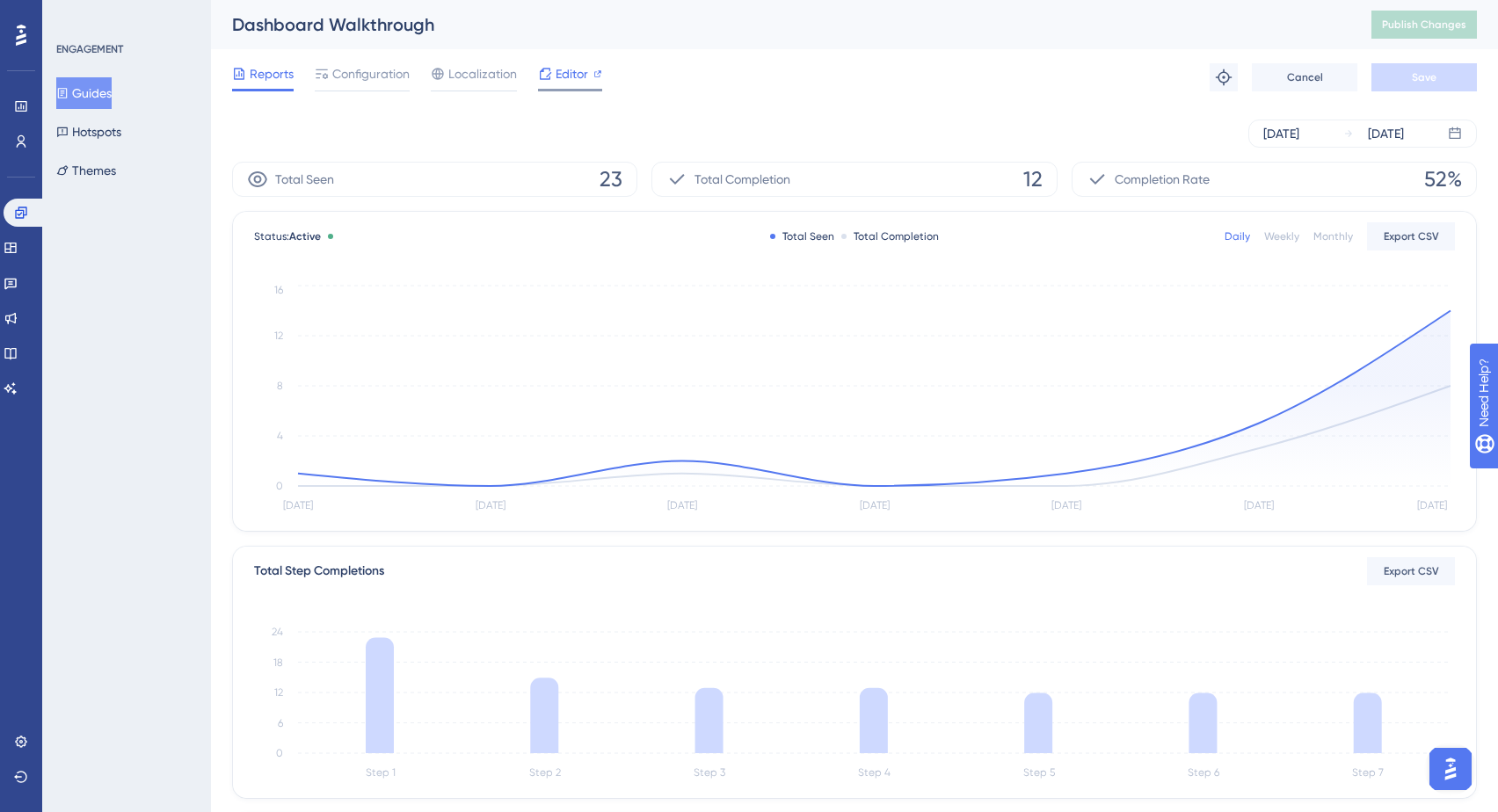
click at [573, 72] on span "Editor" at bounding box center [572, 74] width 33 height 21
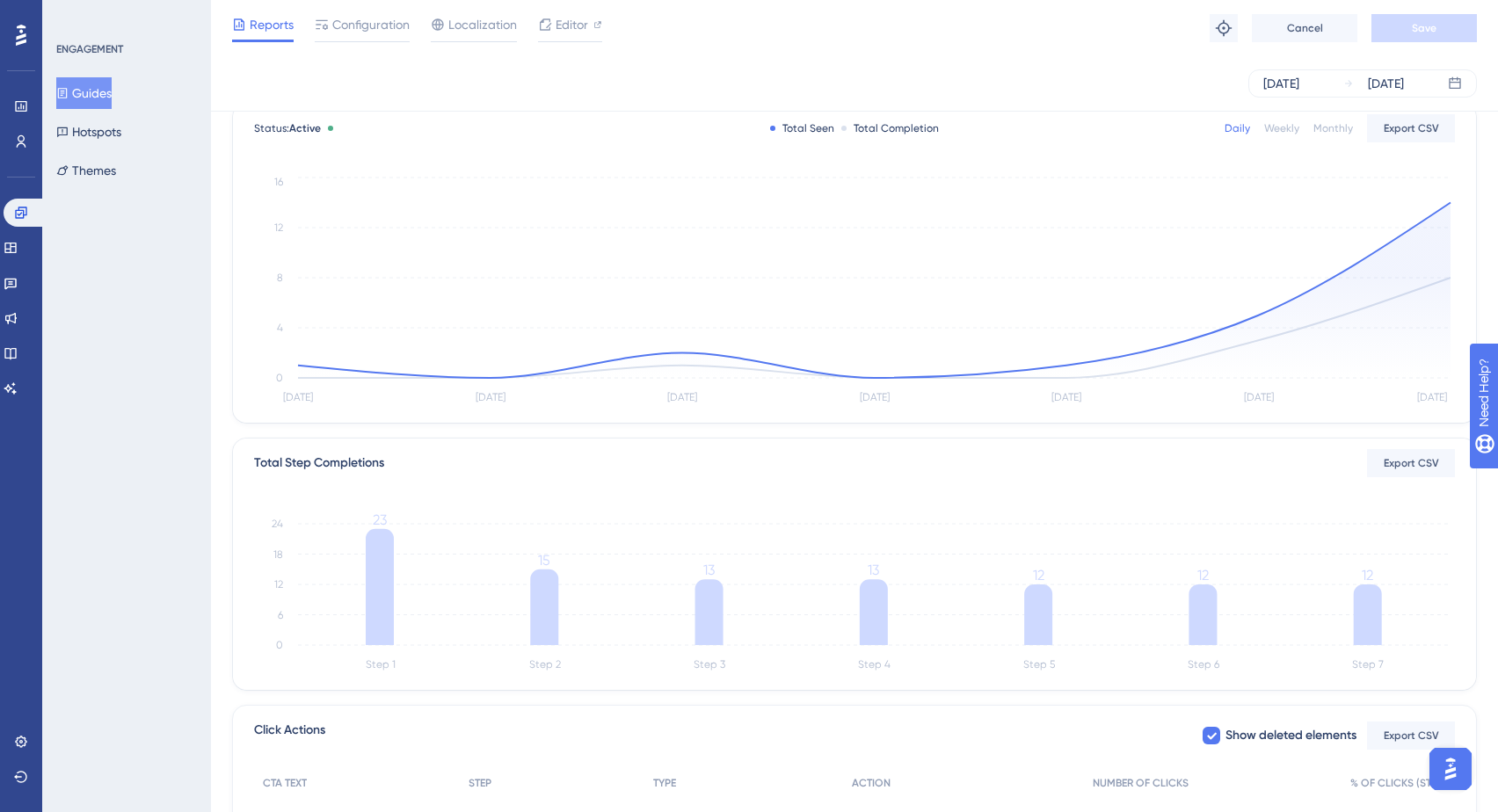
scroll to position [138, 0]
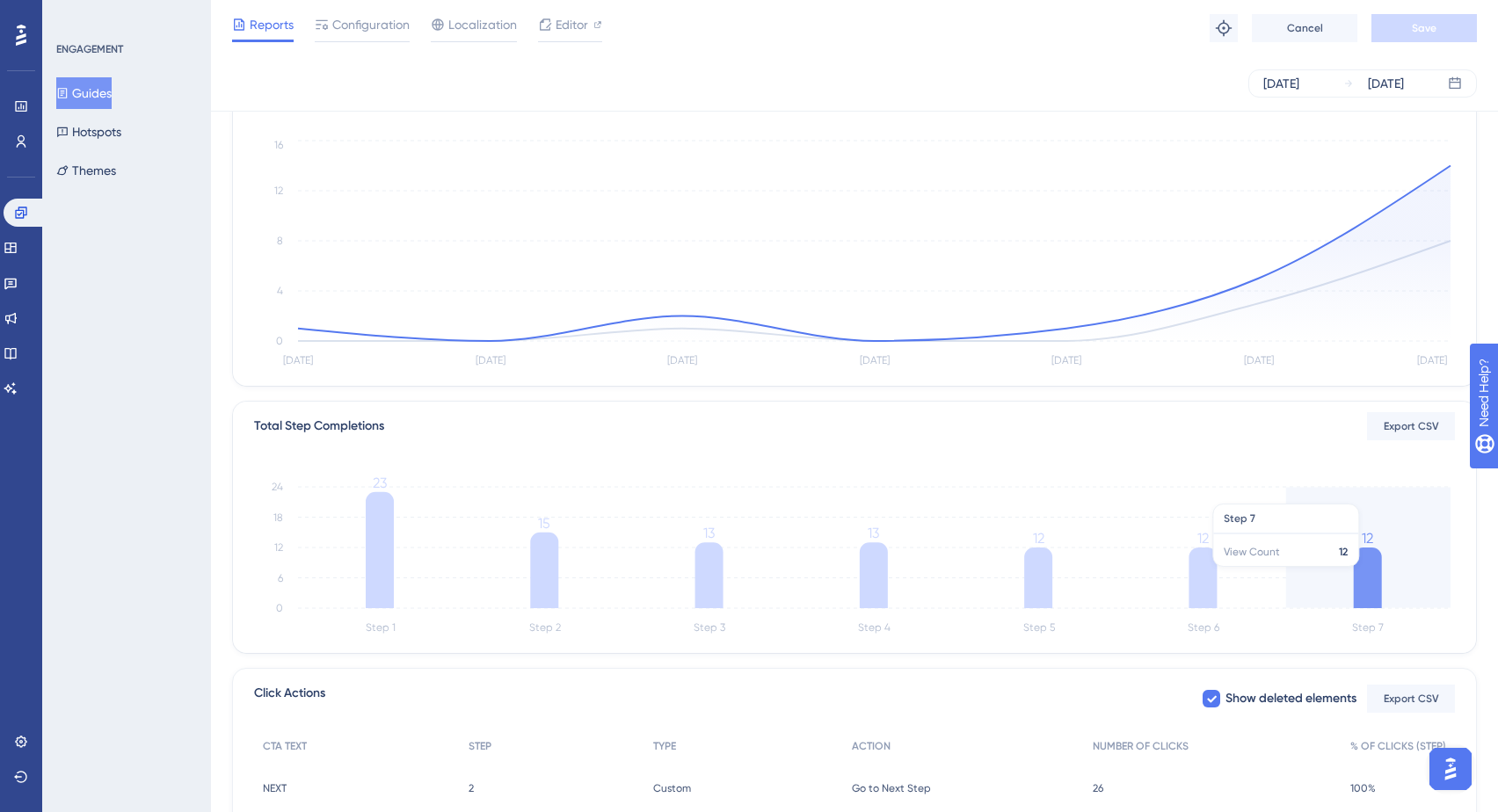
click at [1388, 575] on icon "Step 1 Step 2 Step 3 Step 4 Step 5 Step 6 Step 7 0 6 12 18 24 23 15 13 13 12 12…" at bounding box center [855, 555] width 1201 height 168
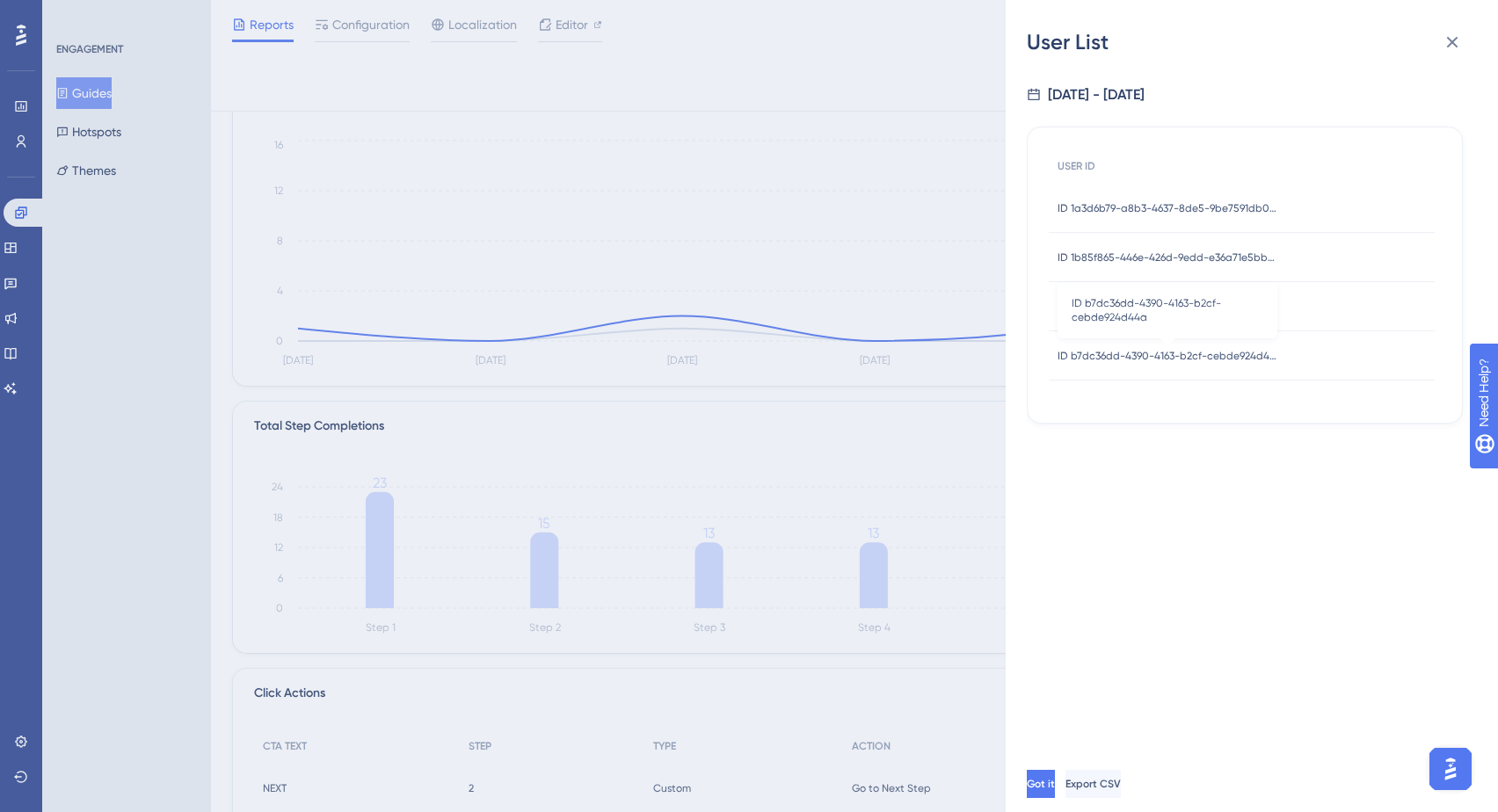
click at [1174, 357] on span "ID b7dc36dd-4390-4163-b2cf-cebde924d44a" at bounding box center [1167, 356] width 220 height 14
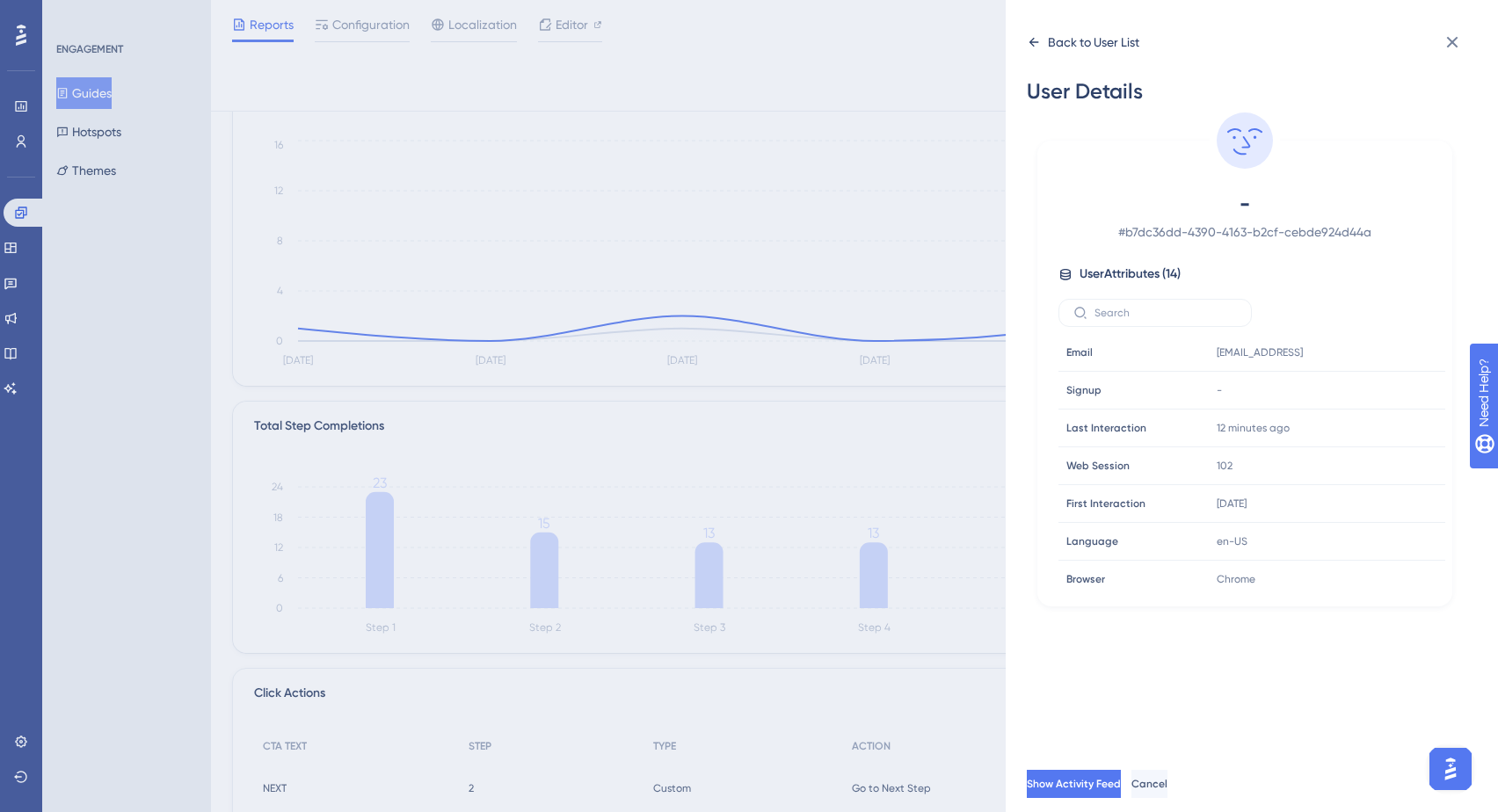
click at [1033, 45] on icon at bounding box center [1035, 42] width 10 height 9
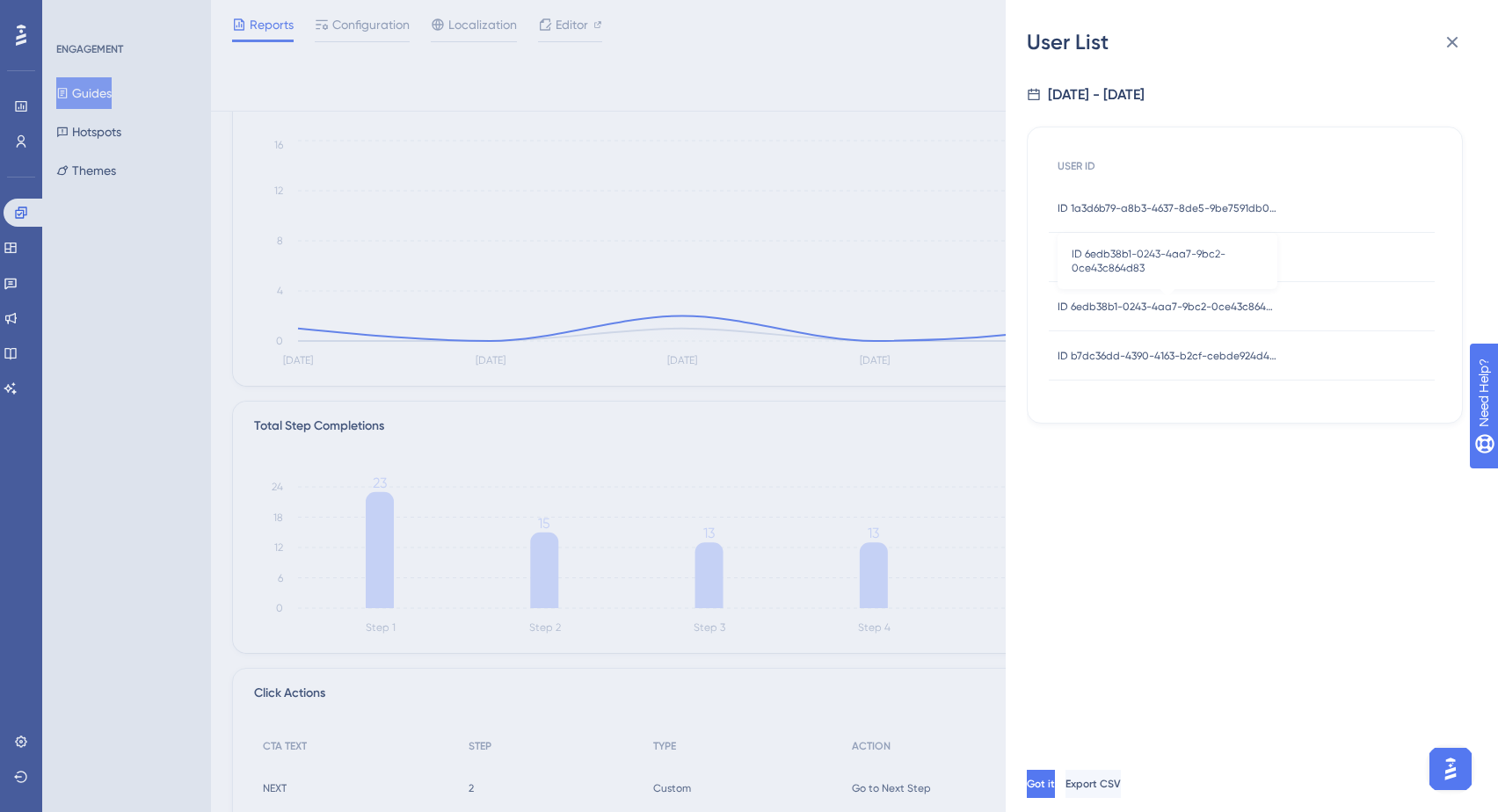
click at [1227, 307] on span "ID 6edb38b1-0243-4aa7-9bc2-0ce43c864d83" at bounding box center [1167, 307] width 220 height 14
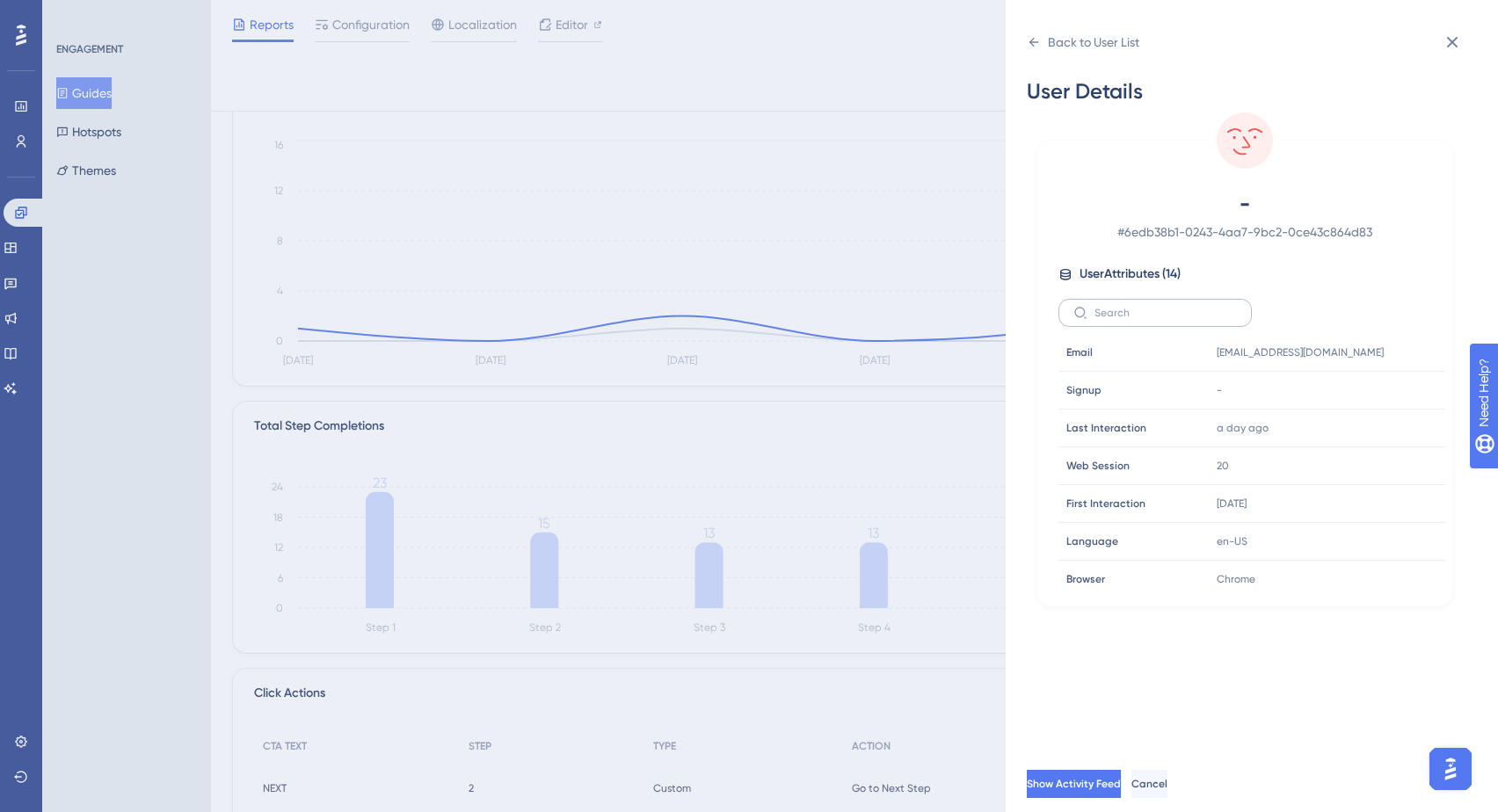
click at [1211, 303] on label at bounding box center [1155, 313] width 194 height 28
click at [1211, 307] on input "text" at bounding box center [1165, 313] width 142 height 12
click at [1377, 351] on icon at bounding box center [1379, 353] width 18 height 18
click at [1374, 350] on icon at bounding box center [1379, 353] width 18 height 18
click at [1455, 43] on icon at bounding box center [1451, 42] width 21 height 21
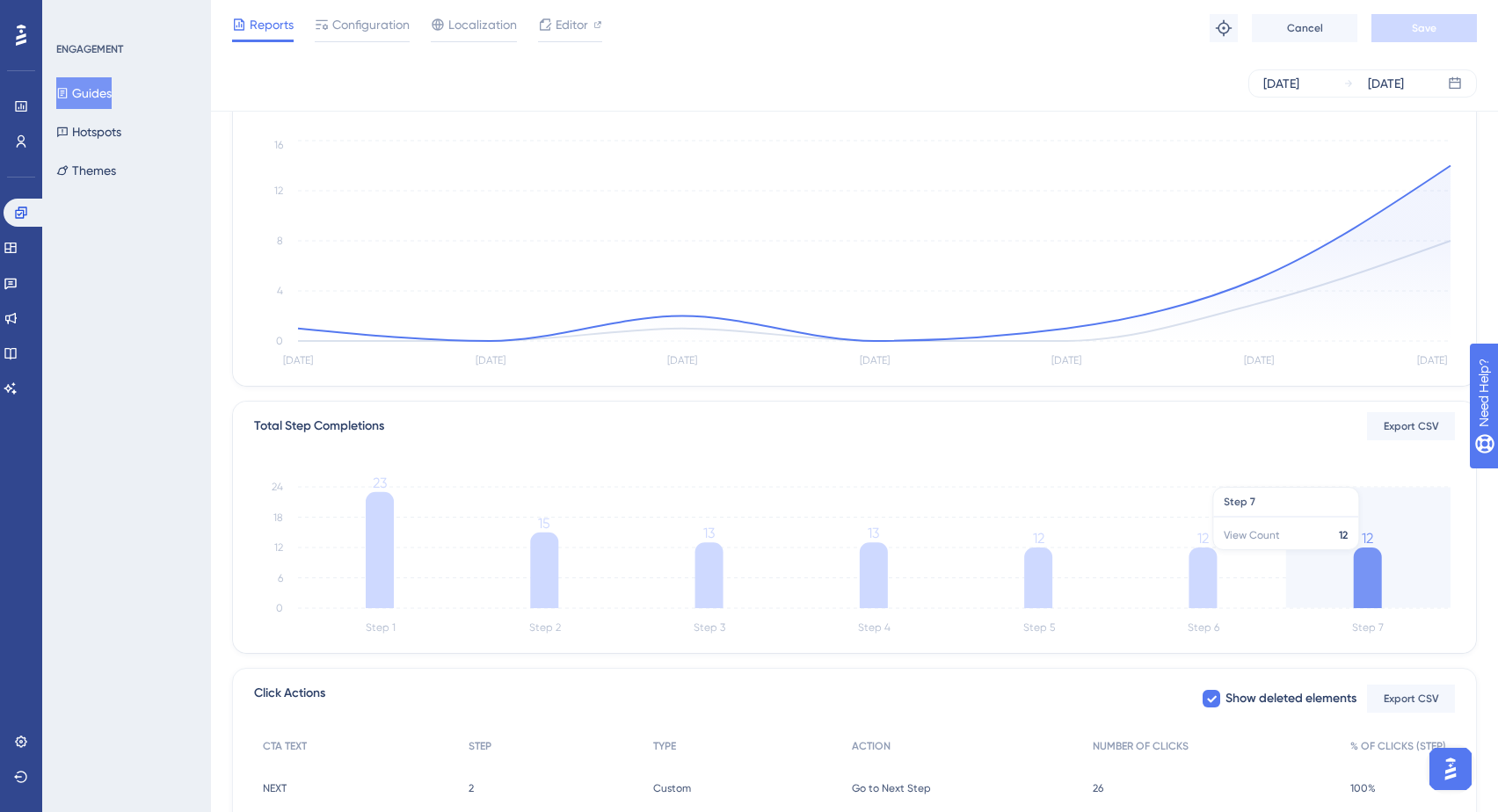
click at [1374, 567] on icon at bounding box center [1368, 577] width 28 height 61
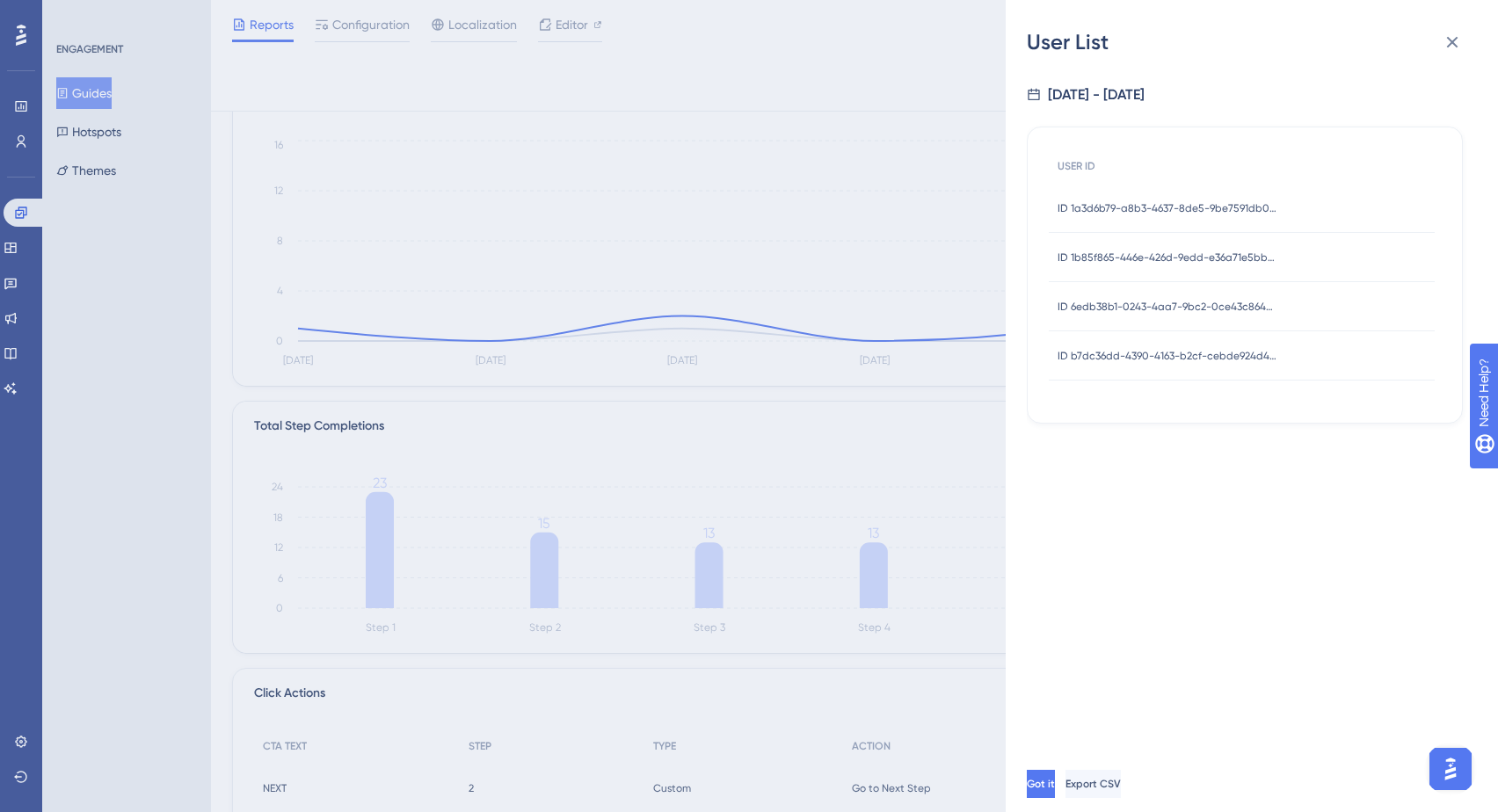
click at [823, 252] on div "User List 9/24/2025 - 9/30/2025 USER ID ID 1a3d6b79-a8b3-4637-8de5-9be7591db09d…" at bounding box center [749, 406] width 1498 height 812
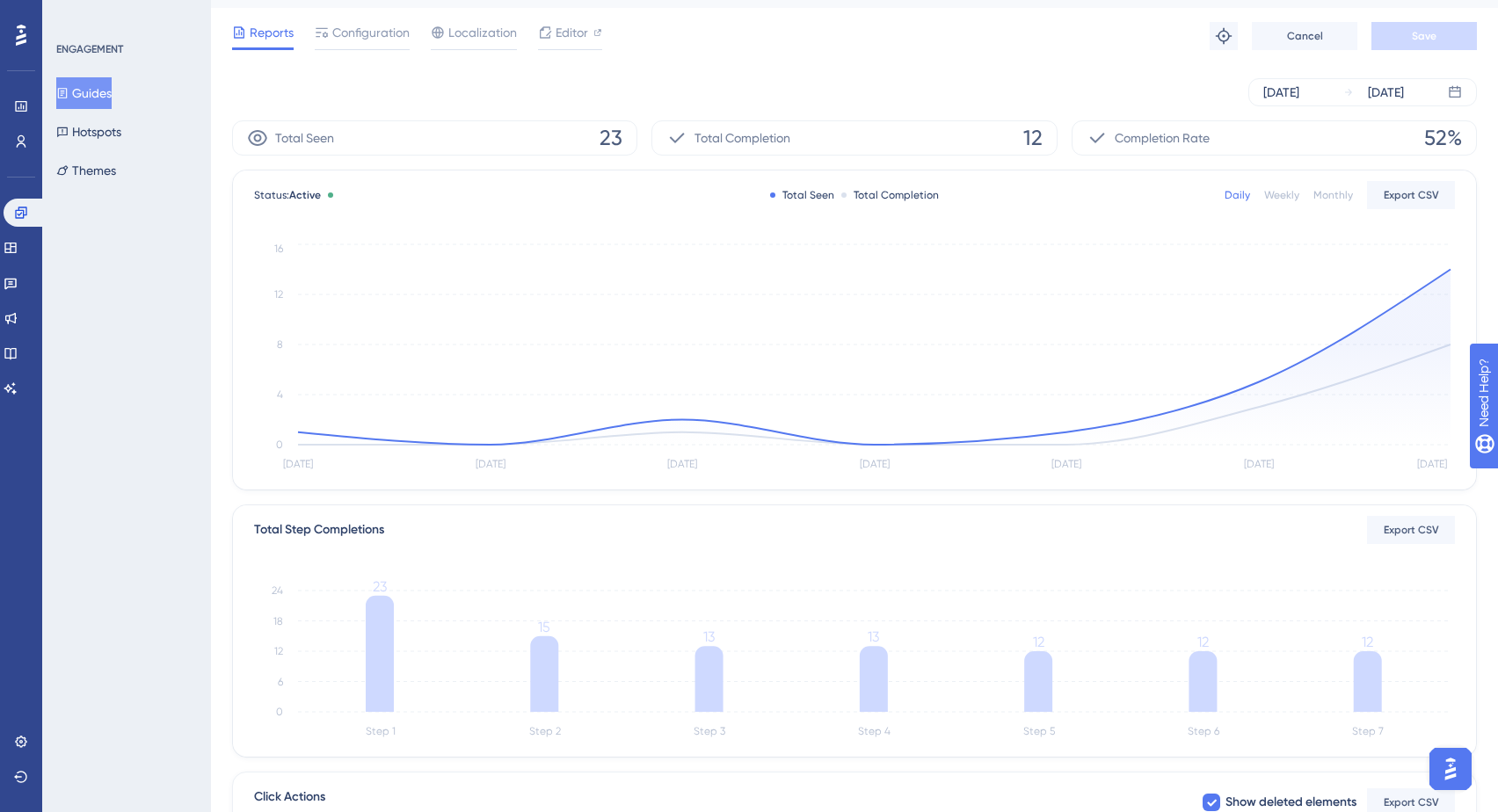
scroll to position [0, 0]
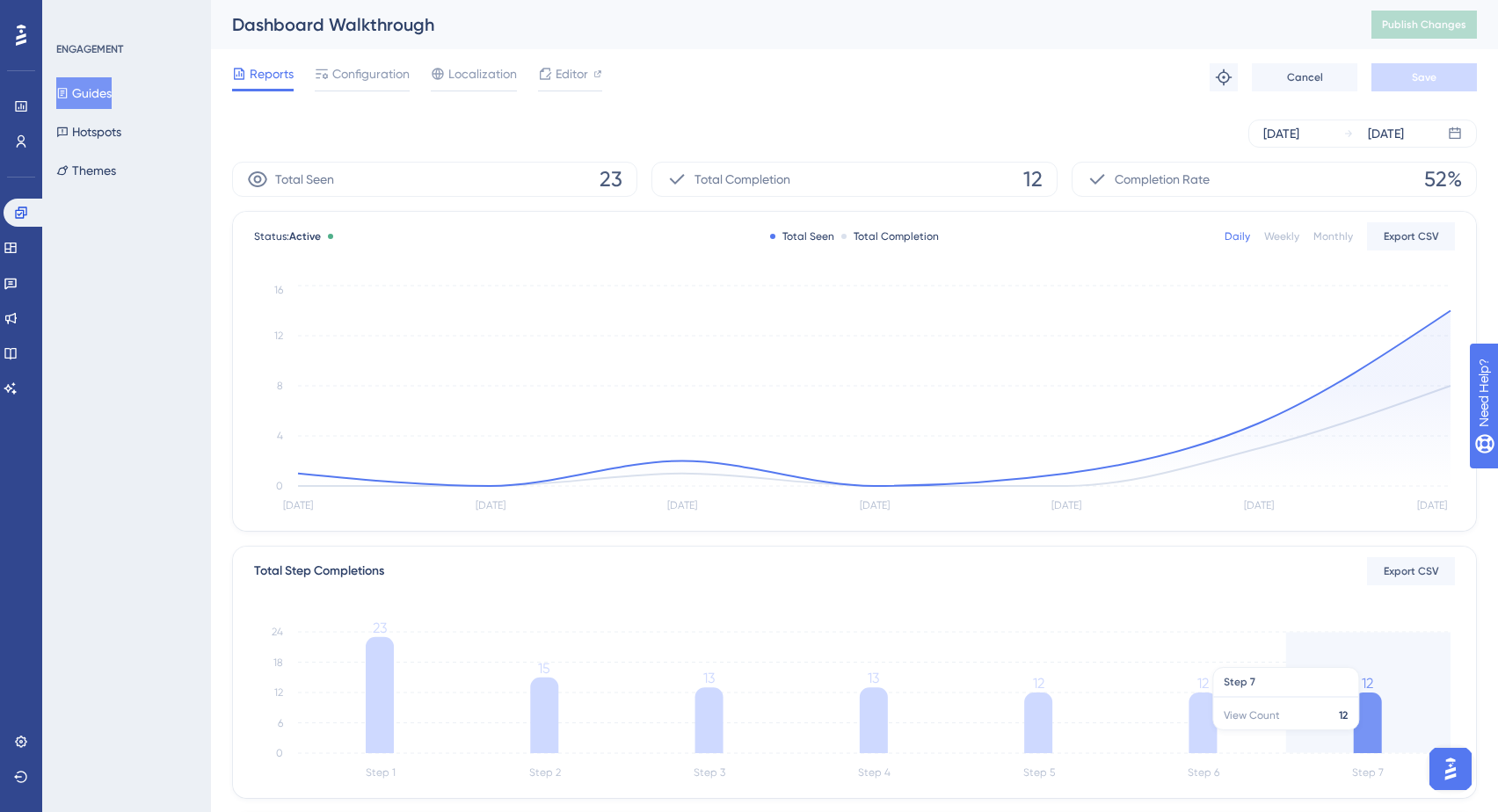
click at [1378, 736] on icon at bounding box center [1368, 723] width 28 height 61
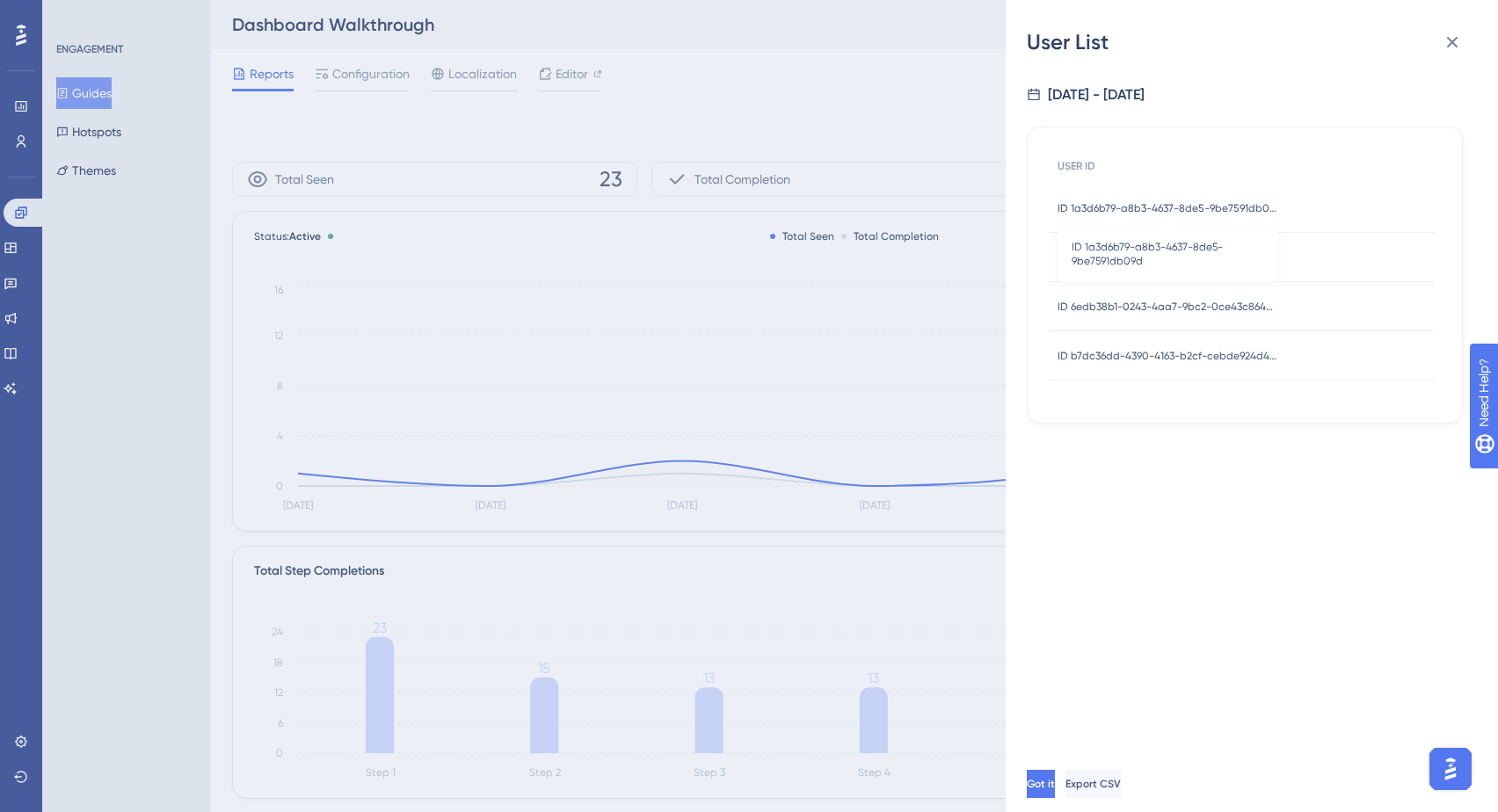
click at [1177, 214] on span "ID 1a3d6b79-a8b3-4637-8de5-9be7591db09d" at bounding box center [1167, 209] width 220 height 14
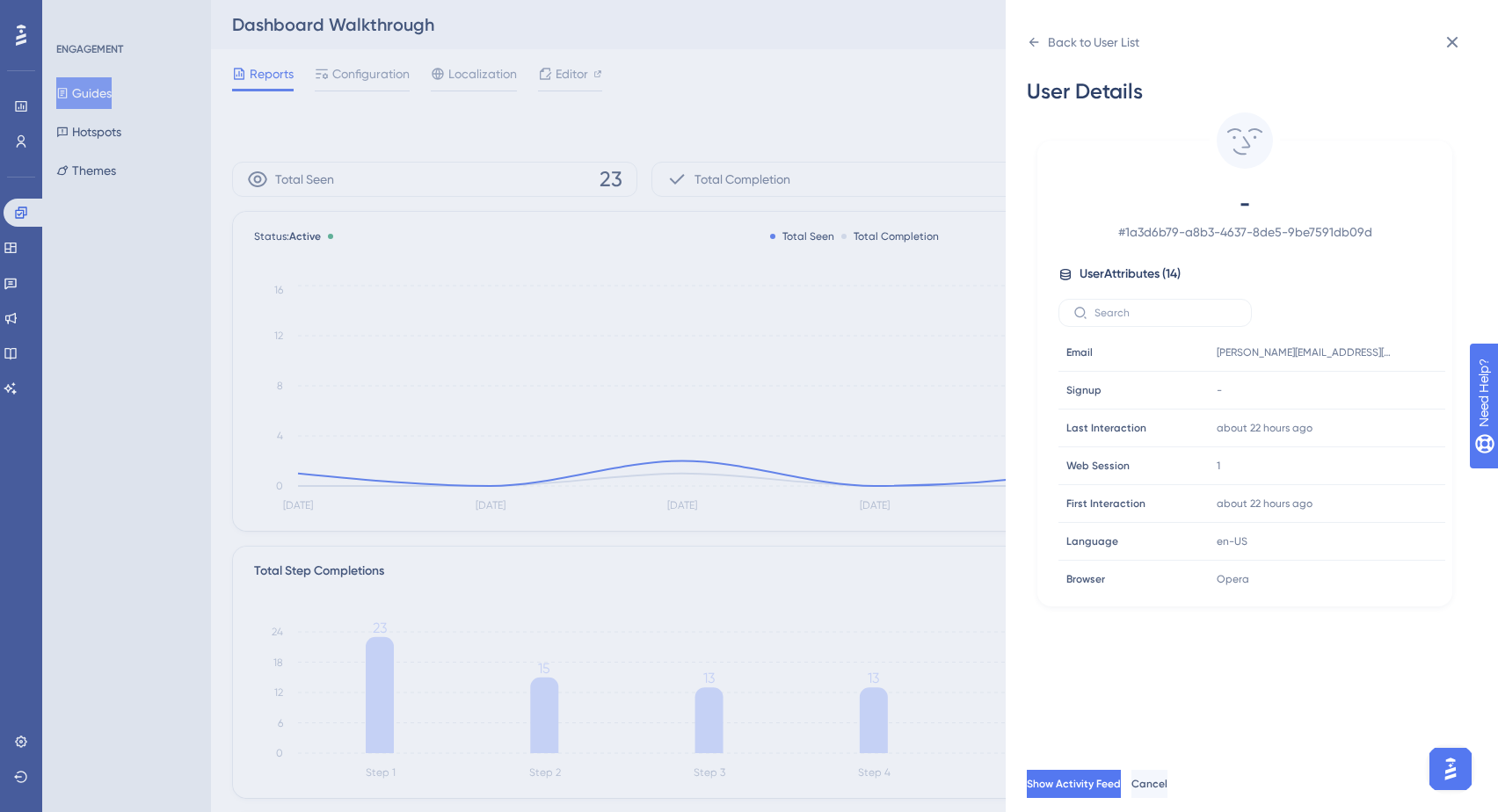
click at [1172, 209] on span "-" at bounding box center [1245, 204] width 309 height 28
click at [1378, 352] on icon at bounding box center [1378, 353] width 13 height 15
click at [305, 132] on div "Back to User List User Details - # 1a3d6b79-a8b3-4637-8de5-9be7591db09d User At…" at bounding box center [749, 406] width 1498 height 812
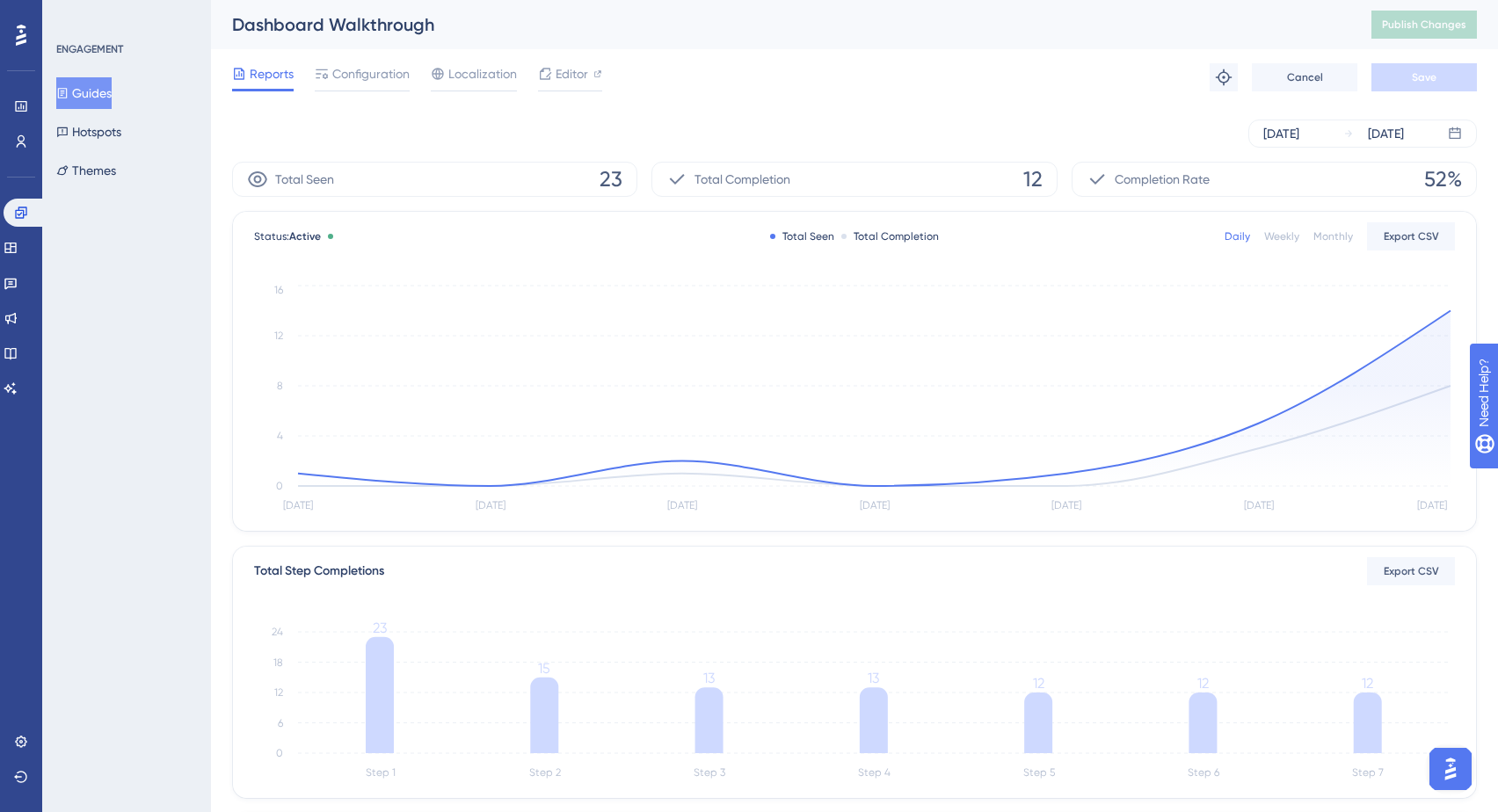
click at [105, 95] on button "Guides" at bounding box center [84, 93] width 56 height 32
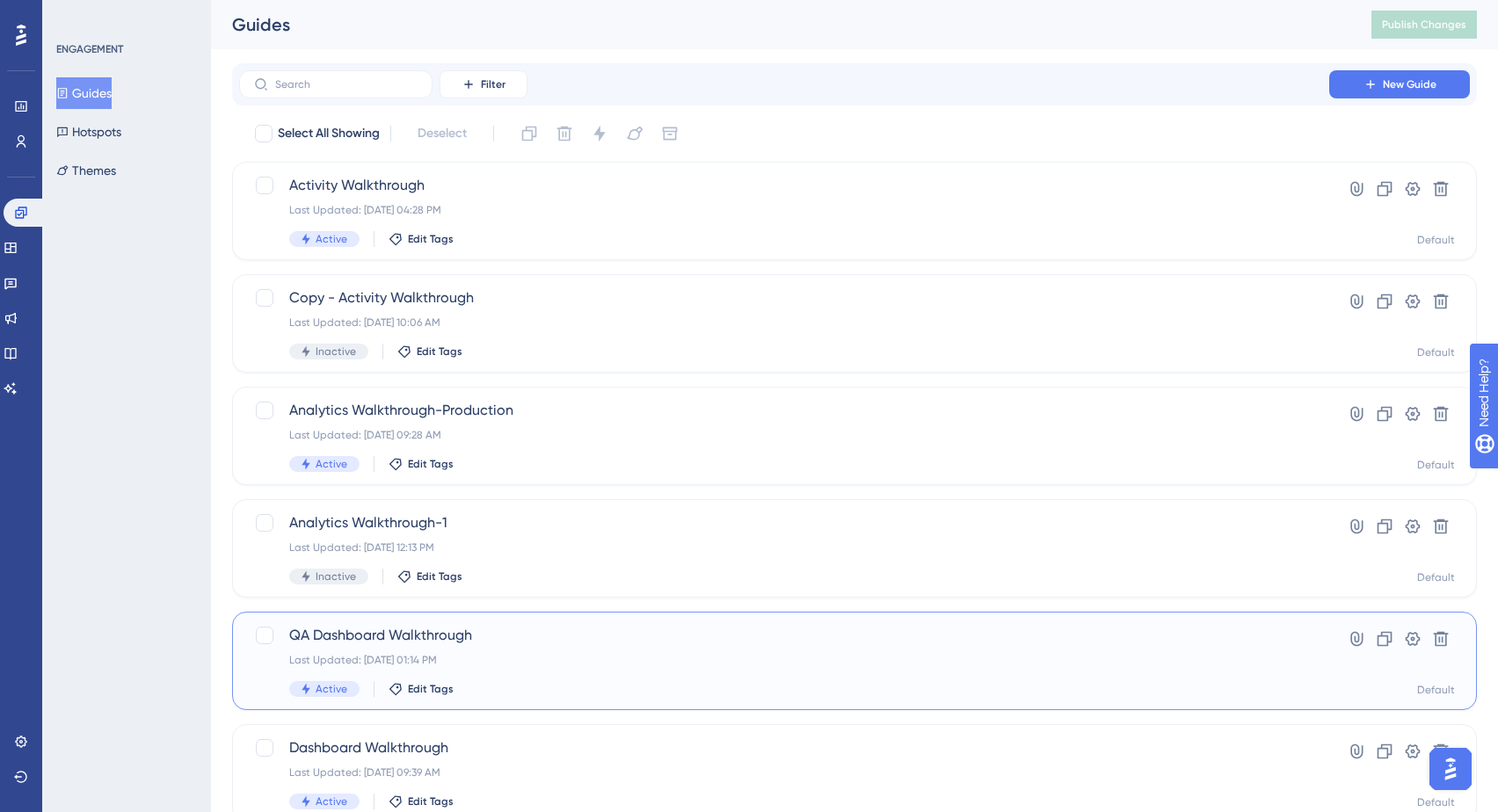
click at [524, 658] on div "Last Updated: Sep 30 2025, 01:14 PM" at bounding box center [784, 660] width 990 height 14
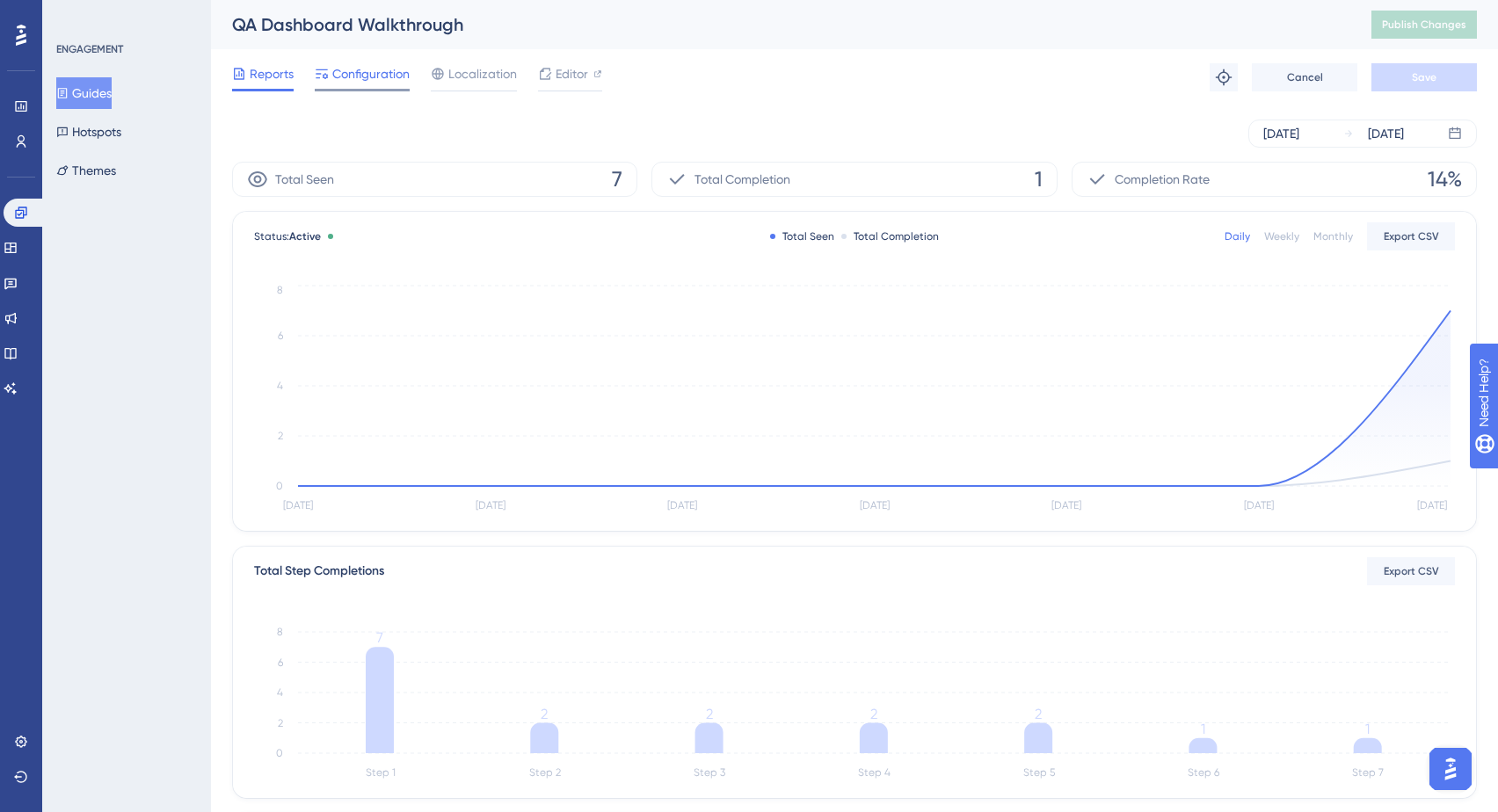
click at [384, 73] on span "Configuration" at bounding box center [371, 74] width 78 height 21
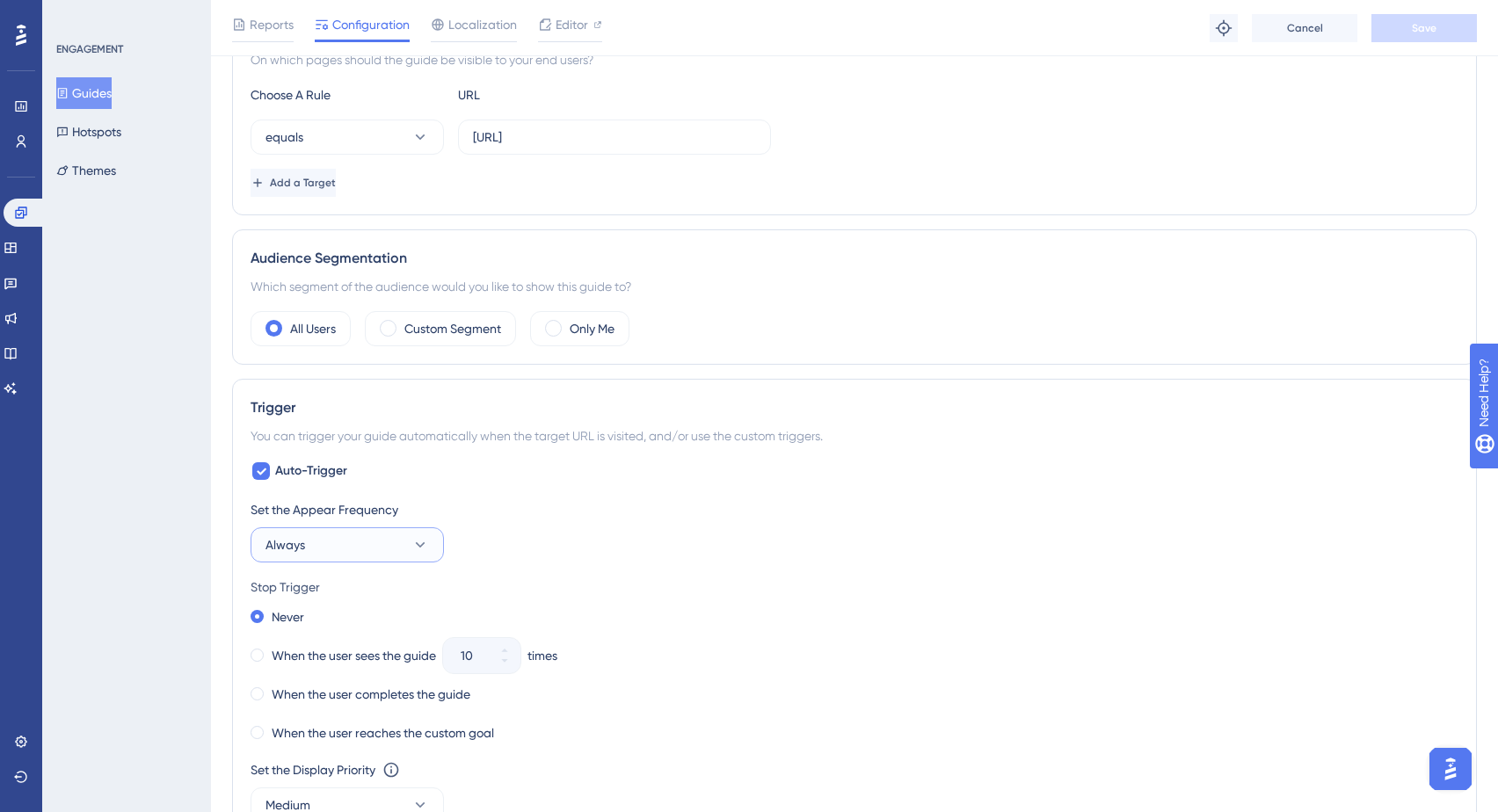
click at [416, 544] on icon at bounding box center [420, 545] width 10 height 5
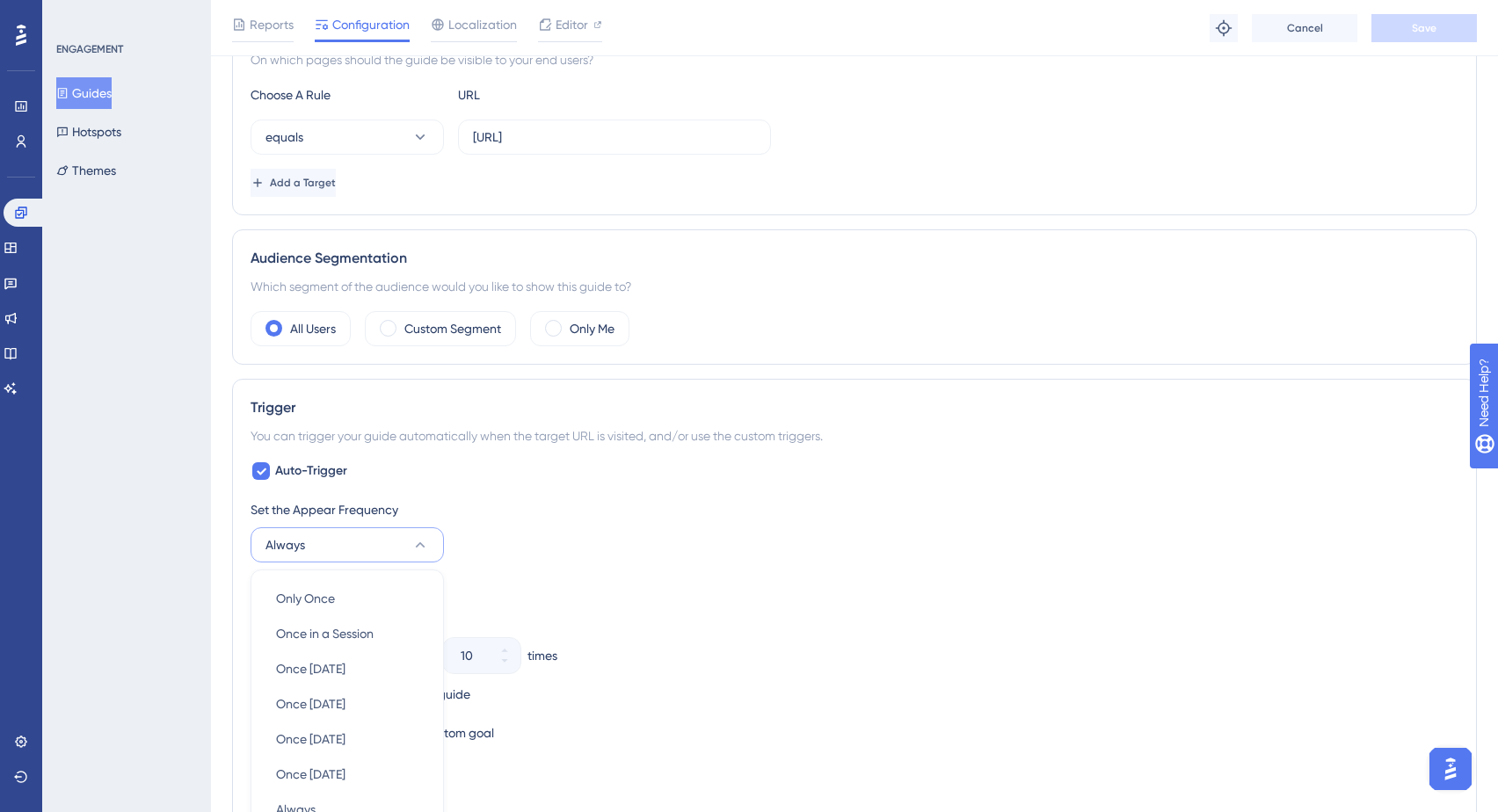
scroll to position [750, 0]
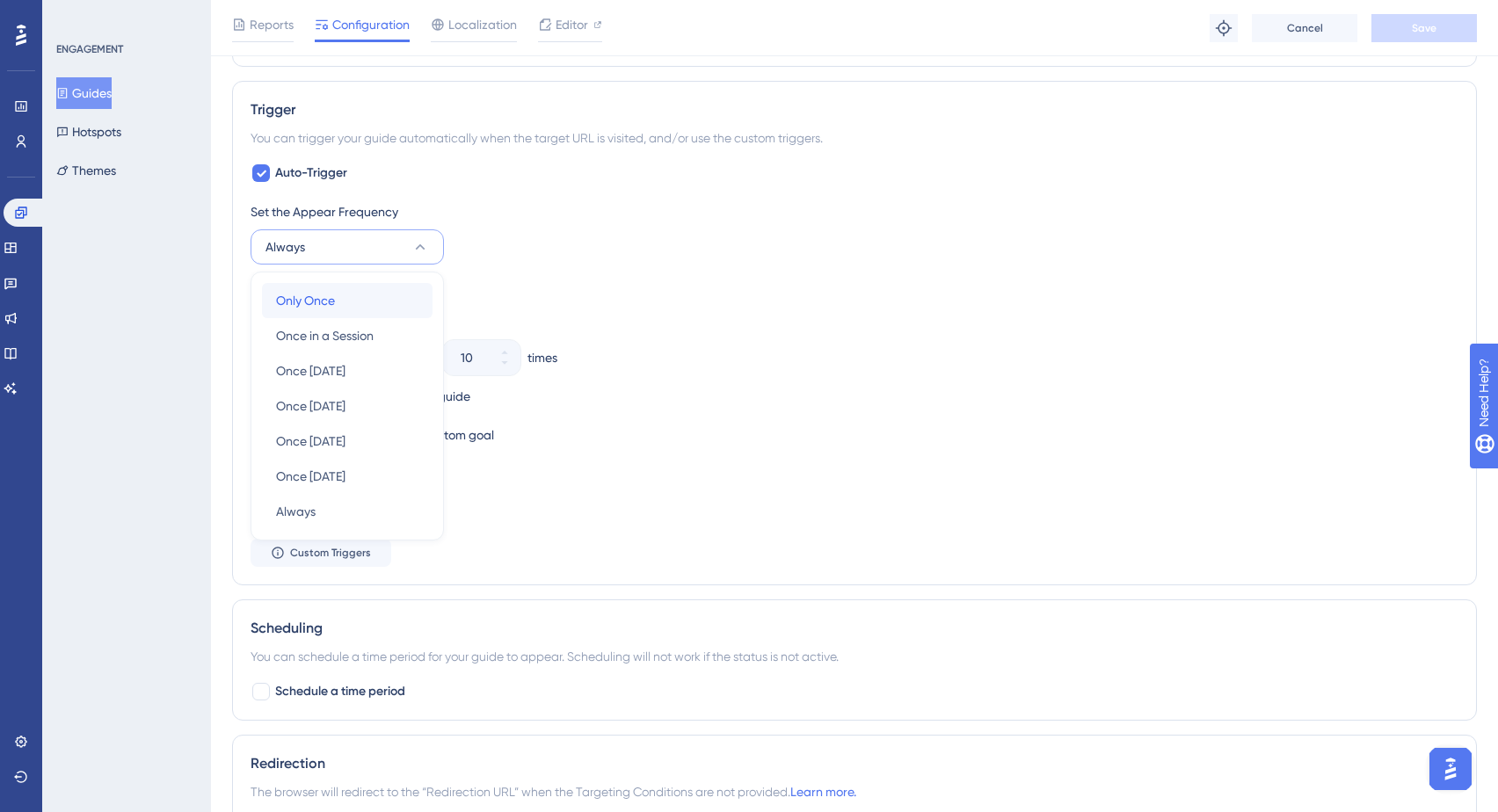
click at [381, 303] on div "Only Once Only Once" at bounding box center [347, 300] width 142 height 35
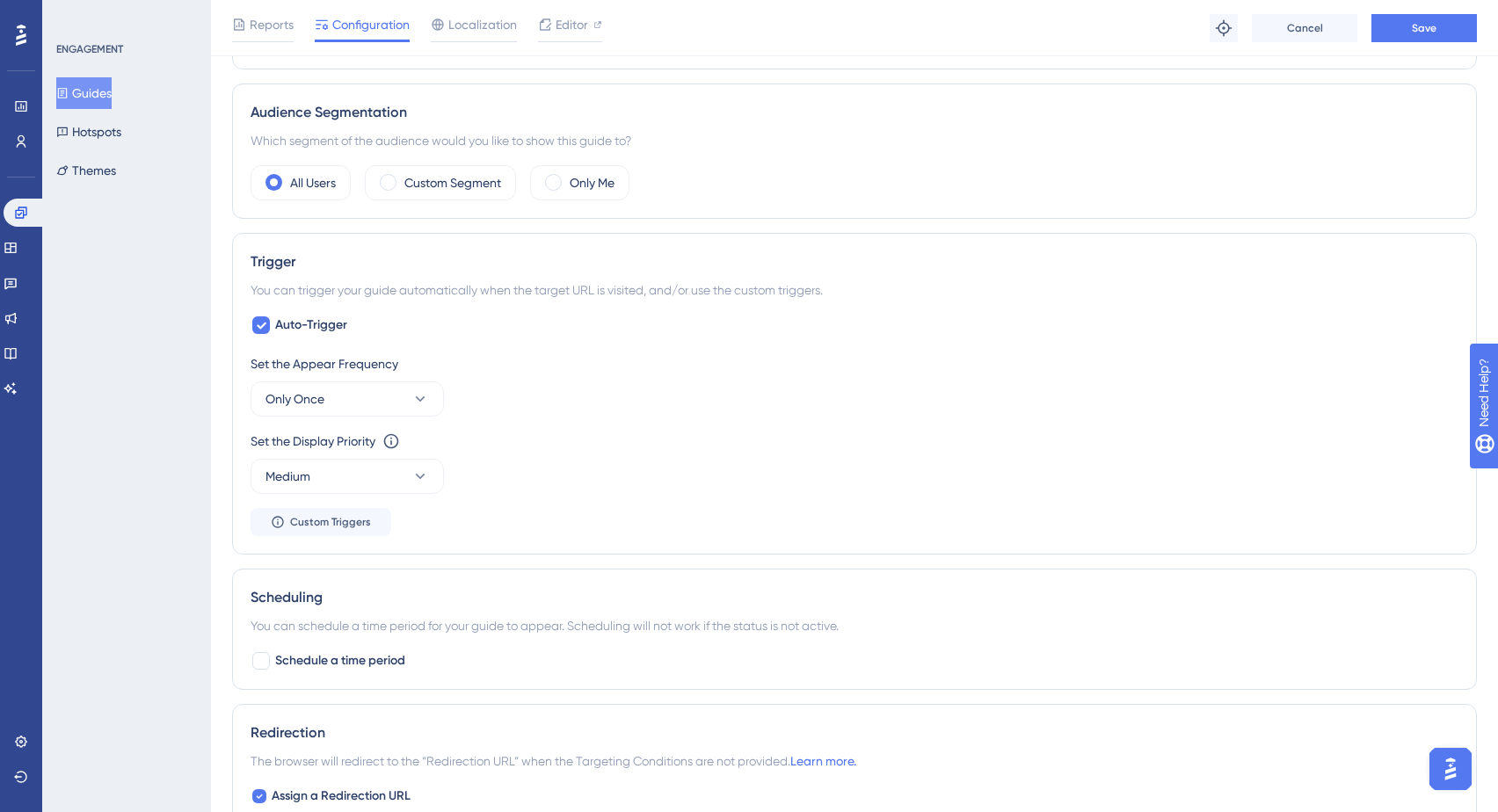
scroll to position [0, 0]
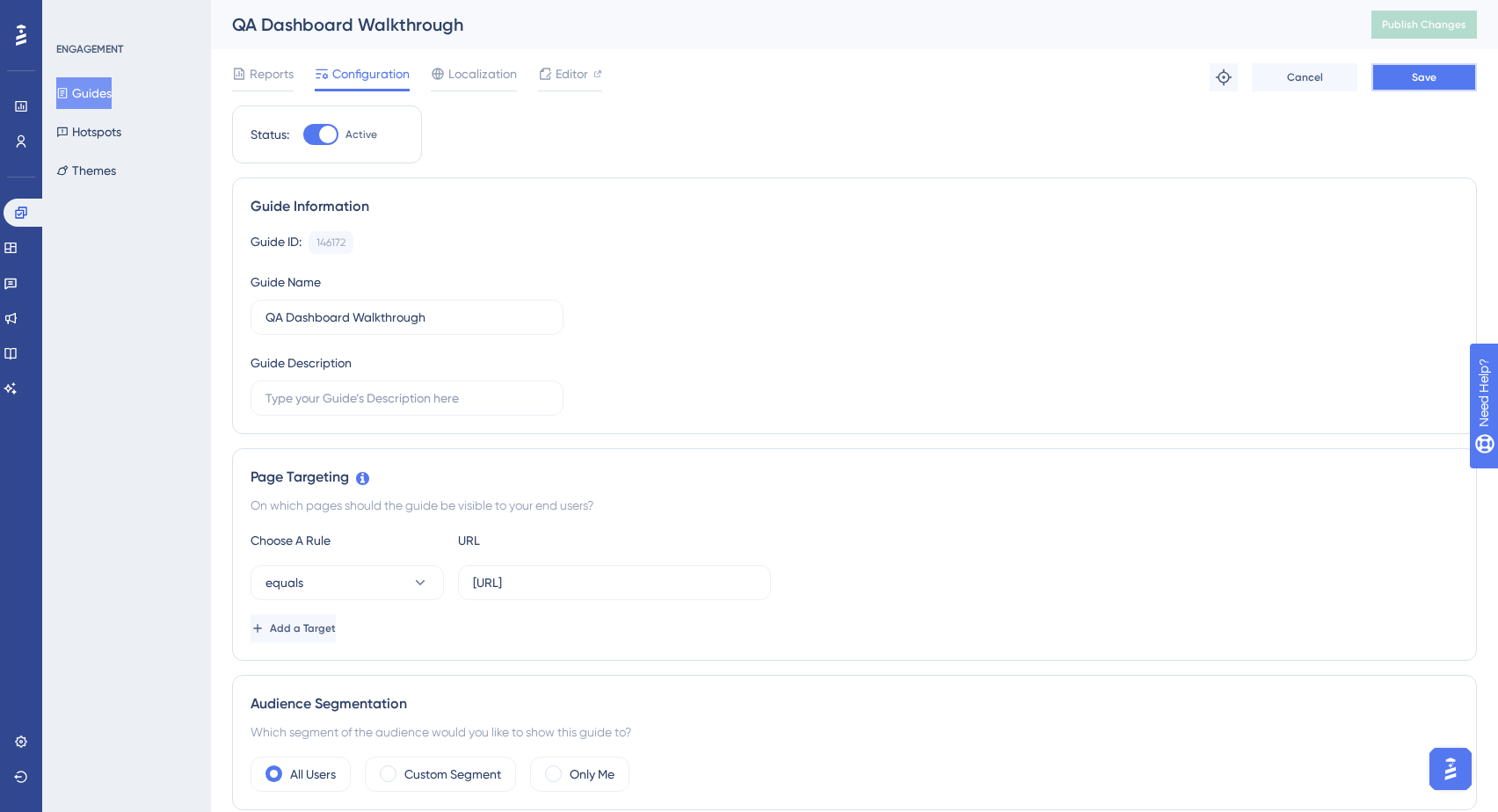
click at [1387, 70] on button "Save" at bounding box center [1424, 78] width 105 height 28
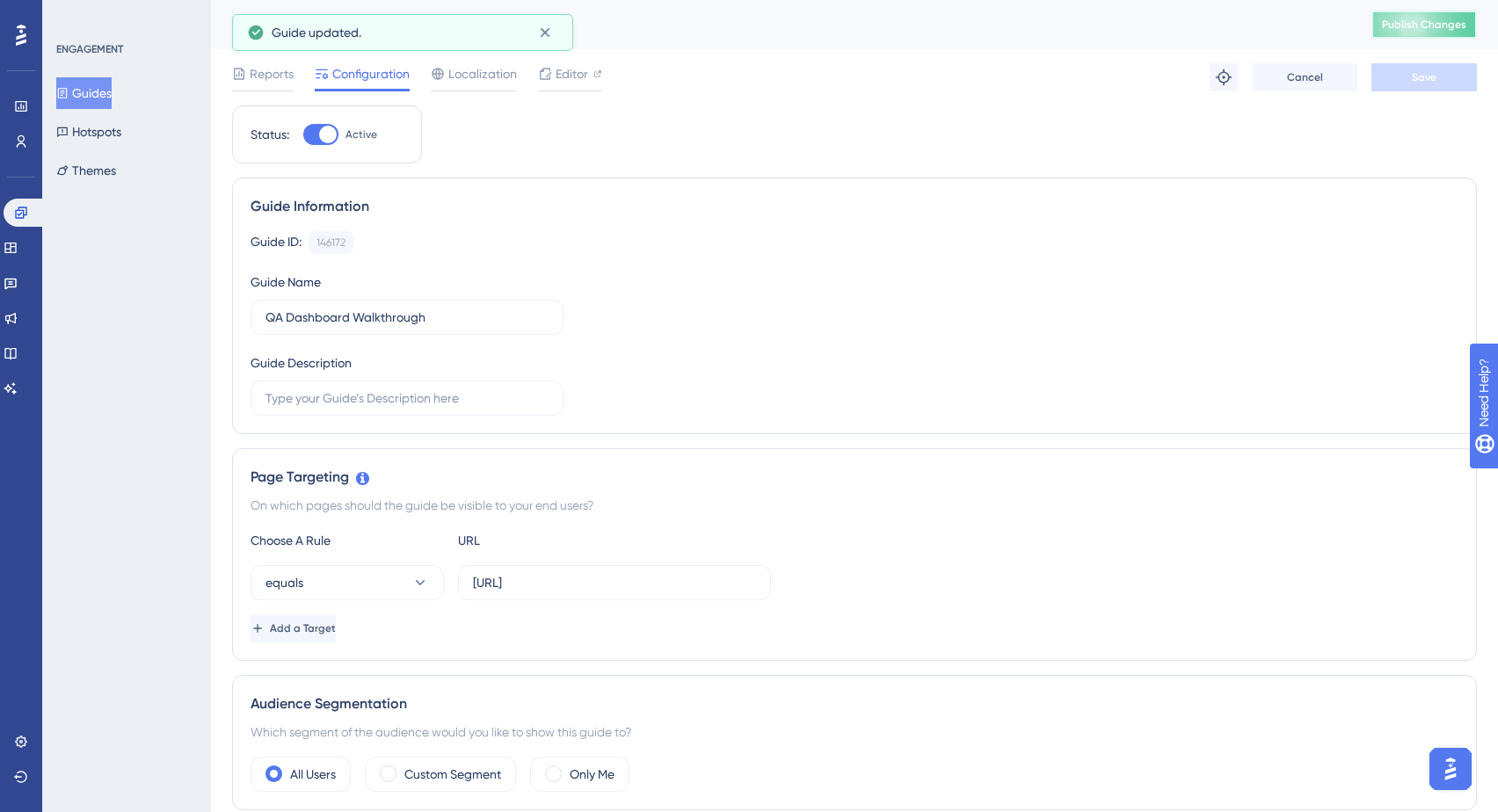
click at [1427, 24] on span "Publish Changes" at bounding box center [1423, 25] width 84 height 14
